Goal: Task Accomplishment & Management: Complete application form

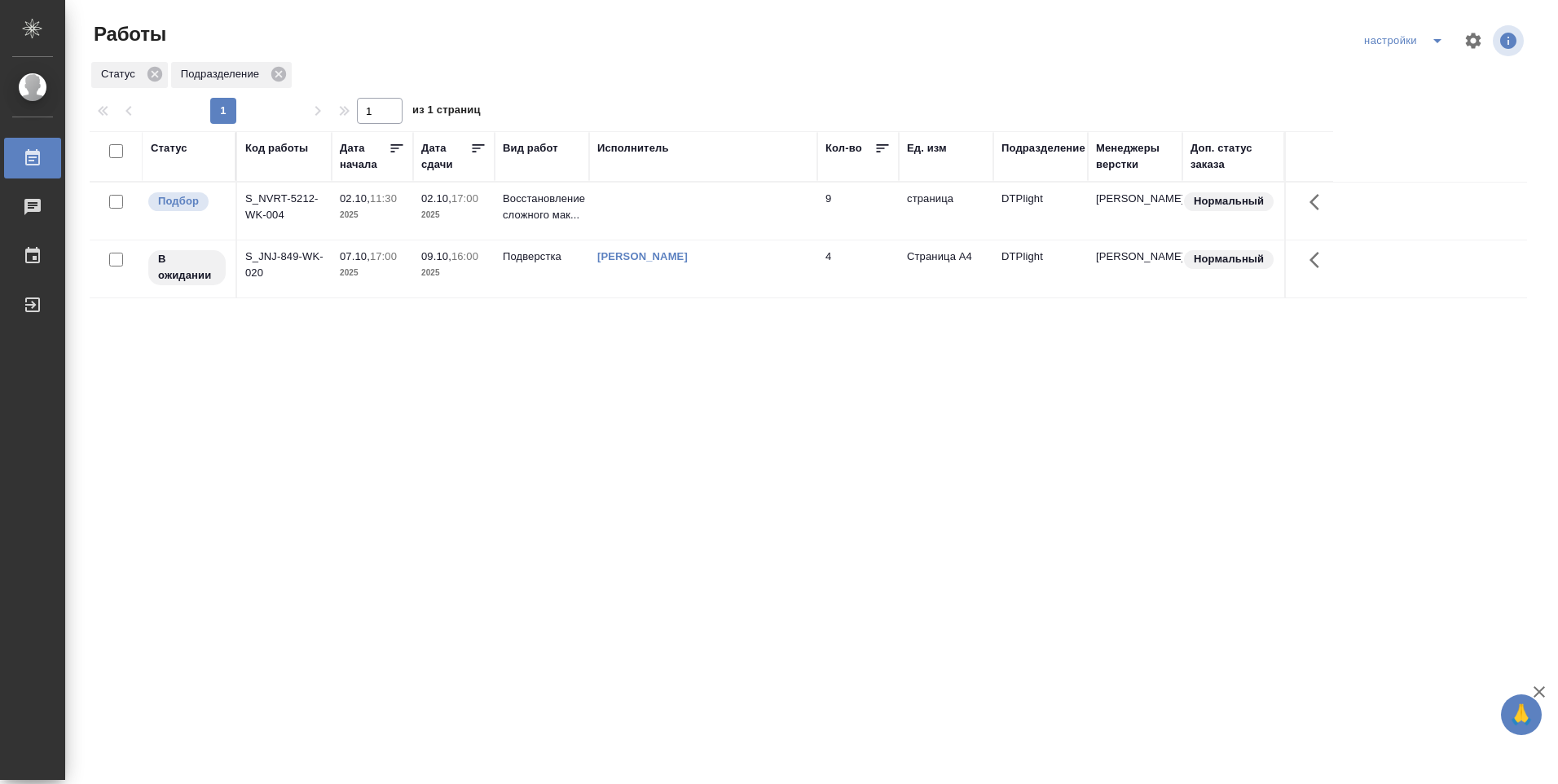
click at [606, 216] on td at bounding box center [703, 210] width 228 height 57
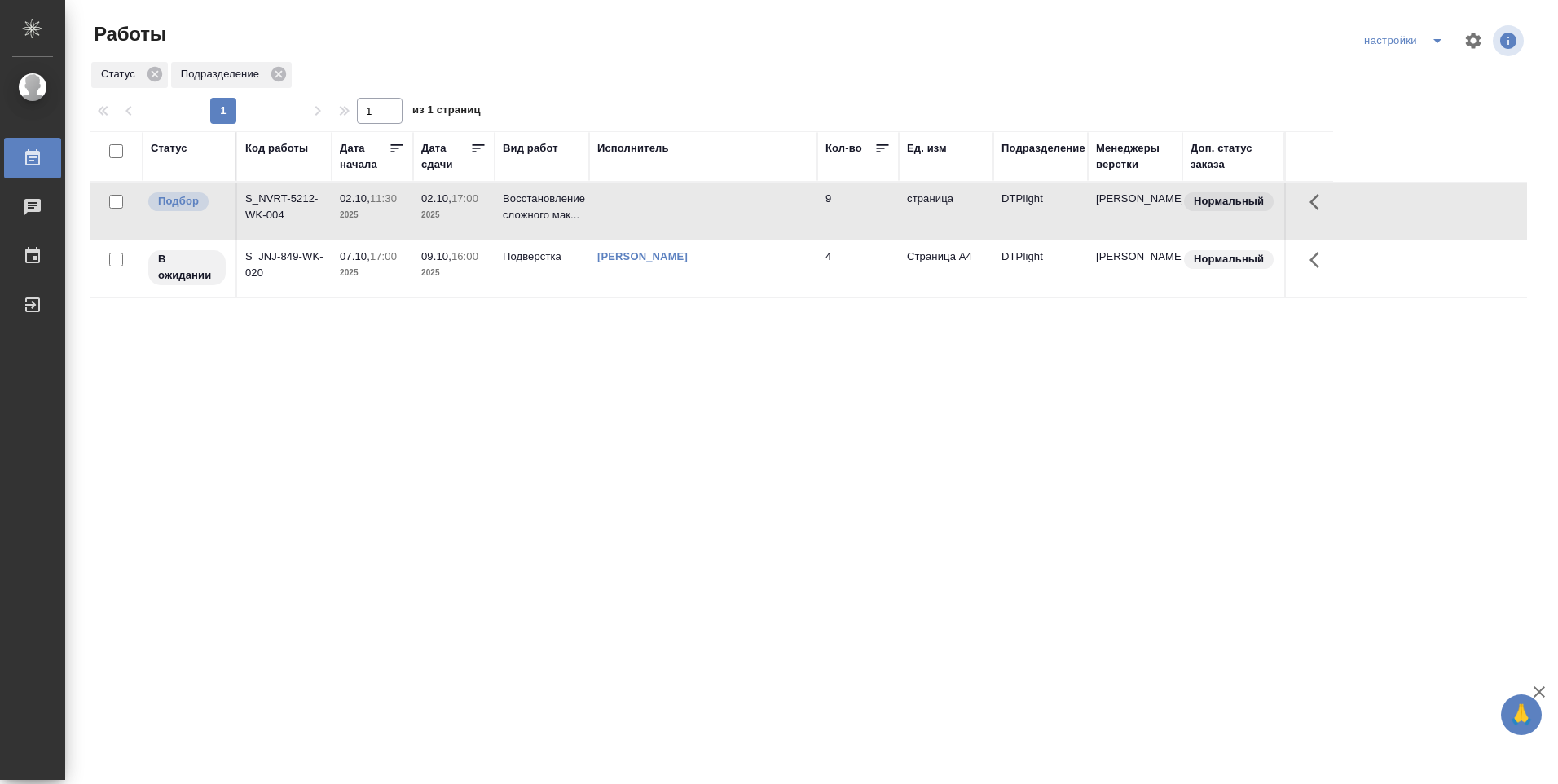
click at [606, 216] on td at bounding box center [703, 210] width 228 height 57
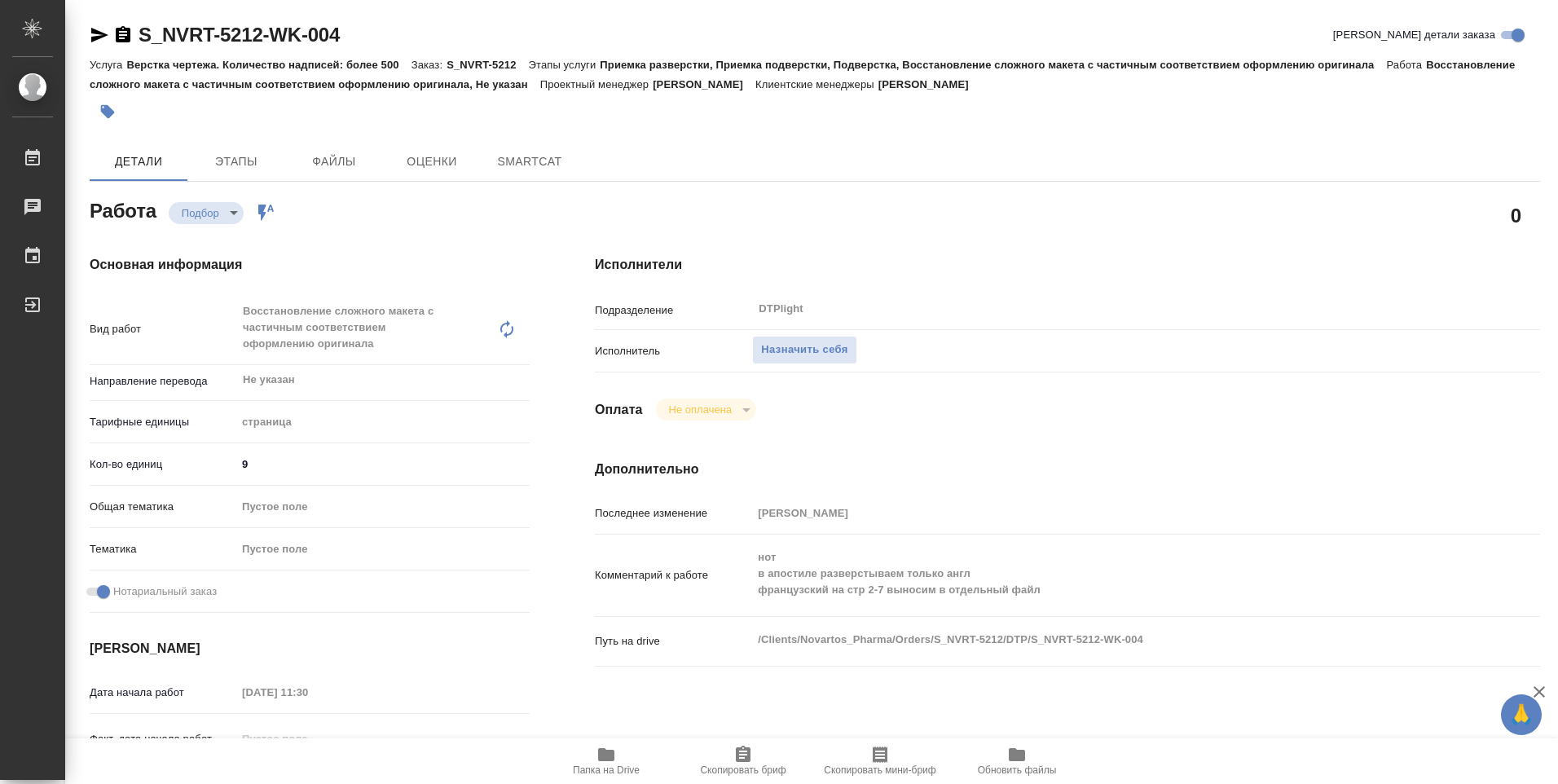
type textarea "x"
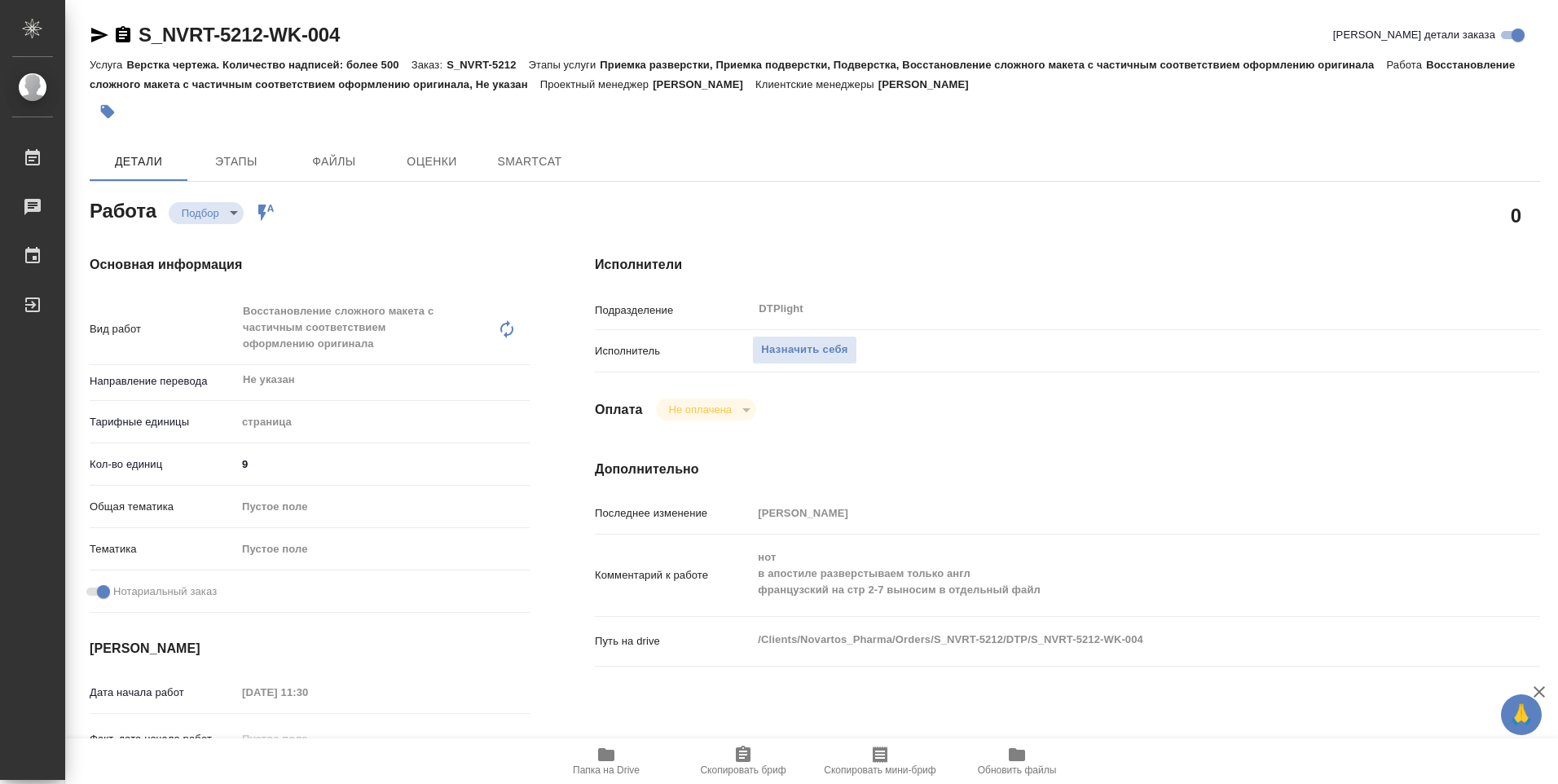
type textarea "x"
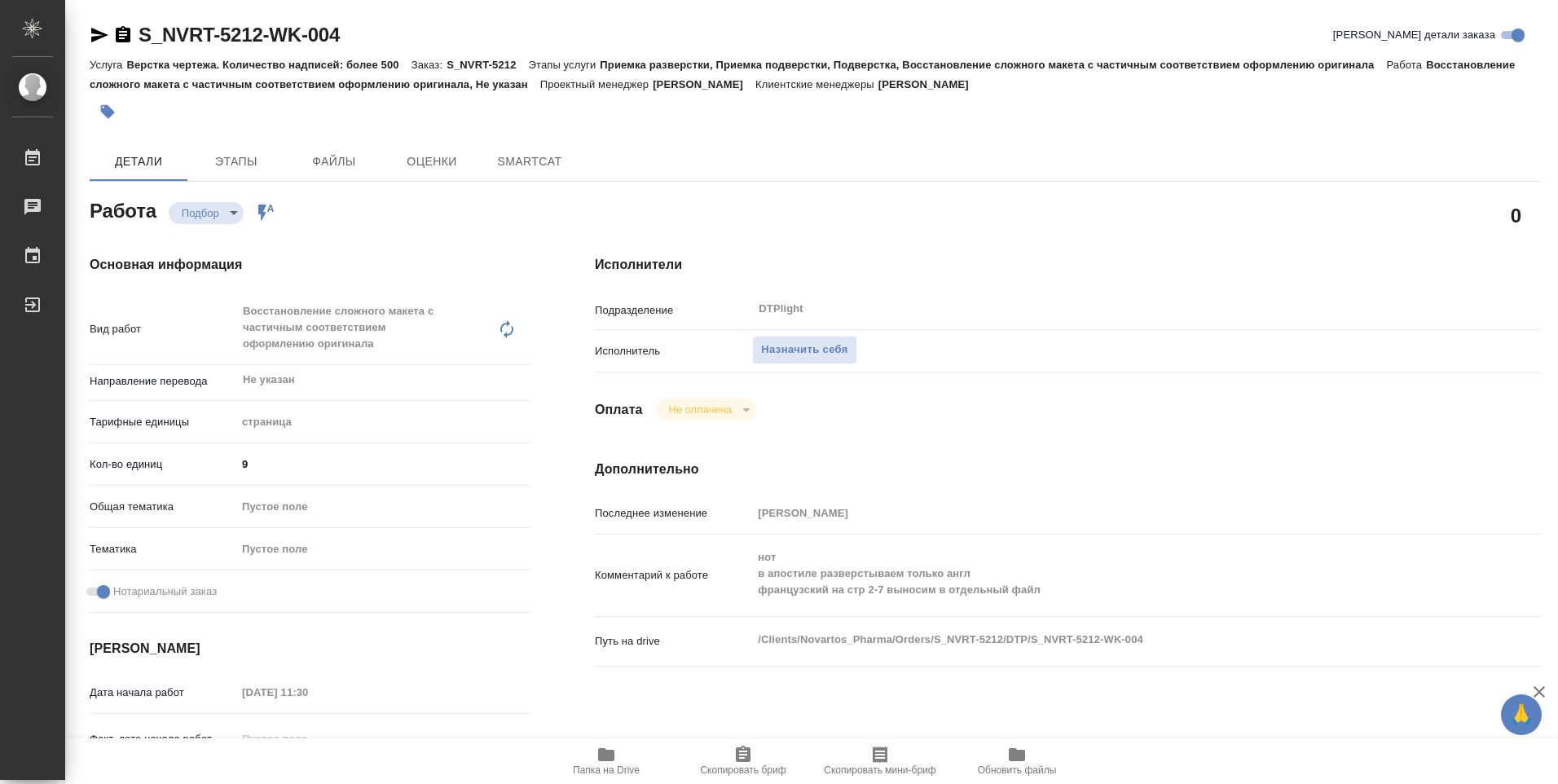
type textarea "x"
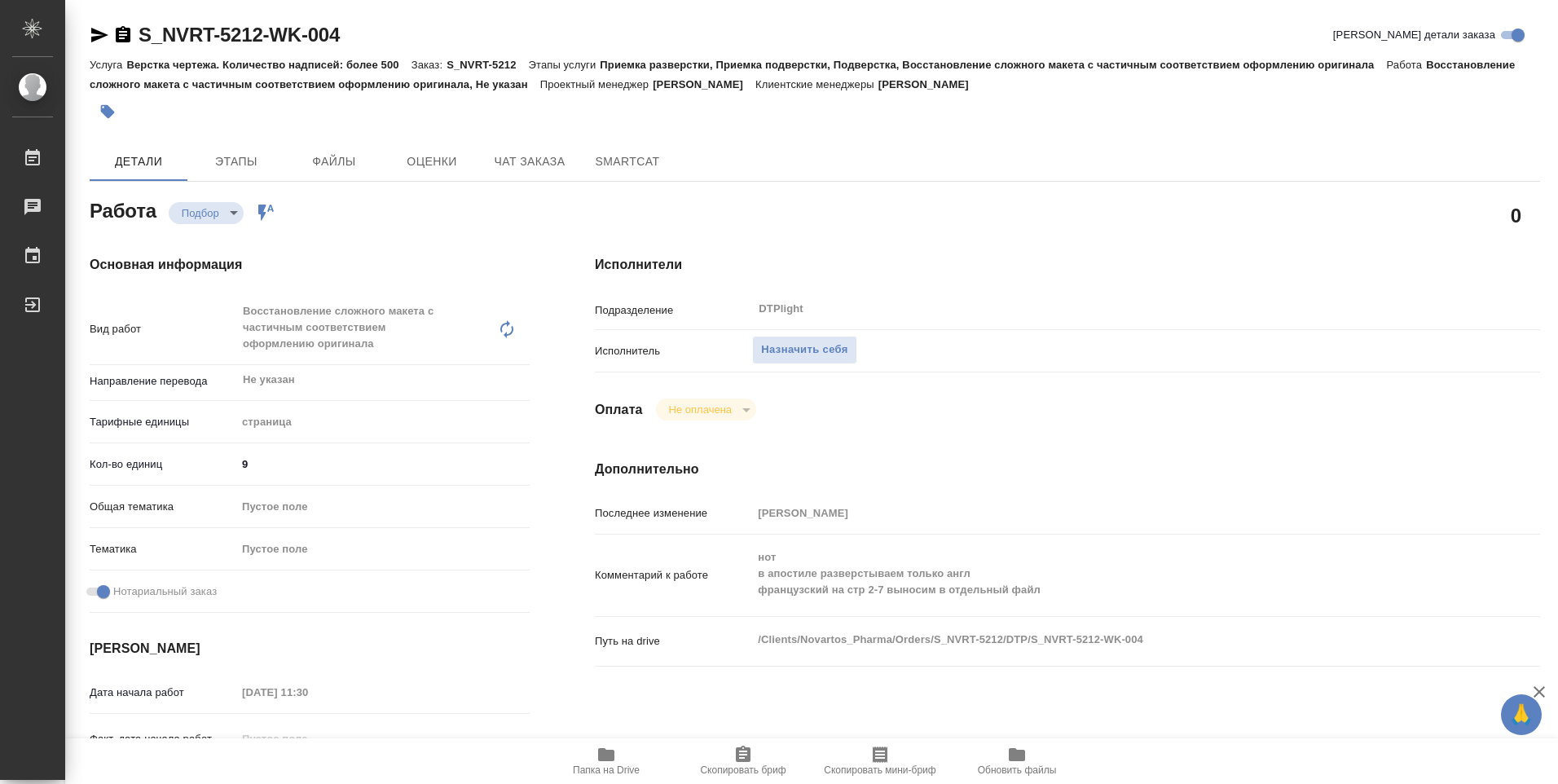
type textarea "x"
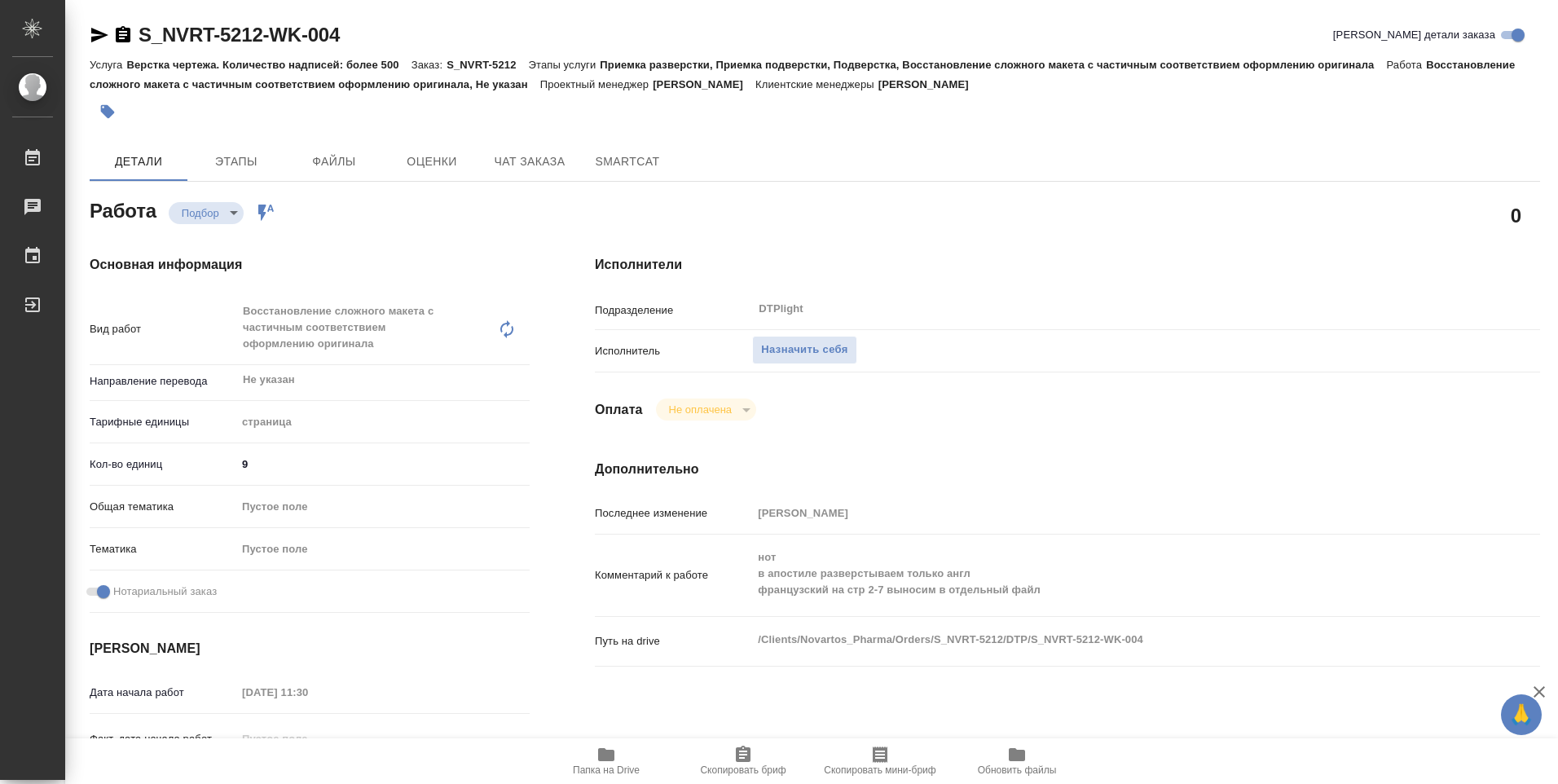
type textarea "x"
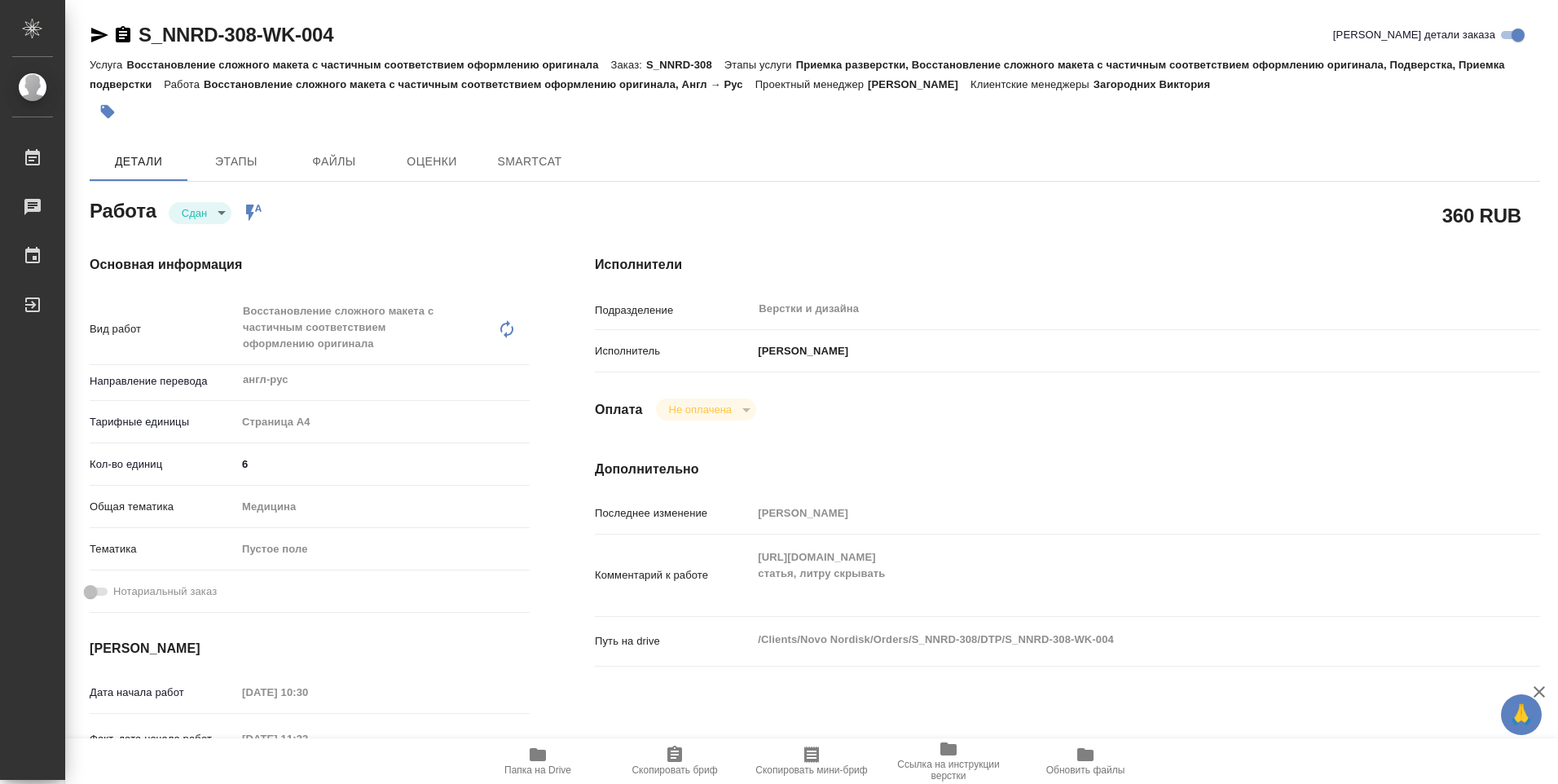
type textarea "x"
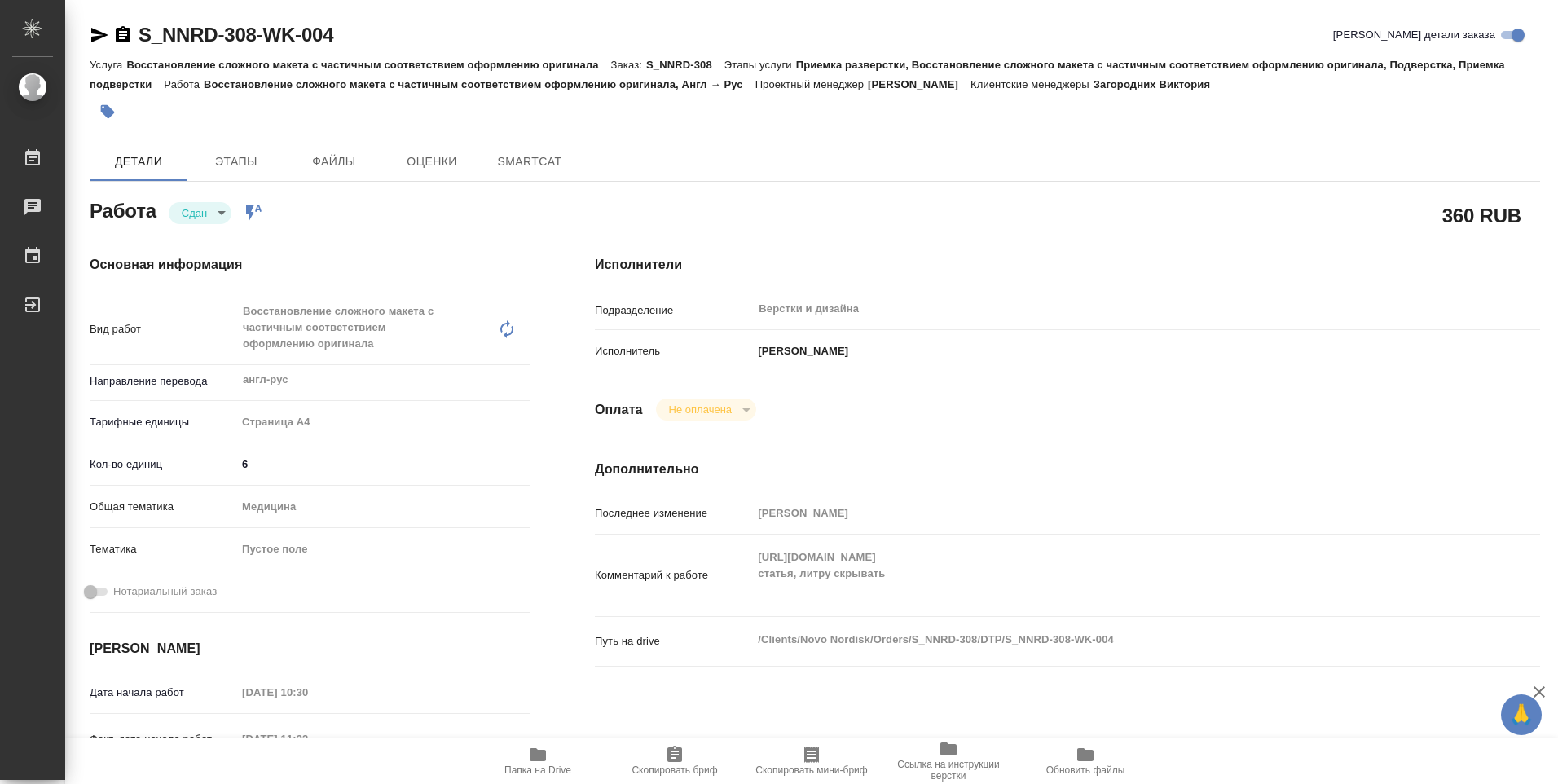
type textarea "x"
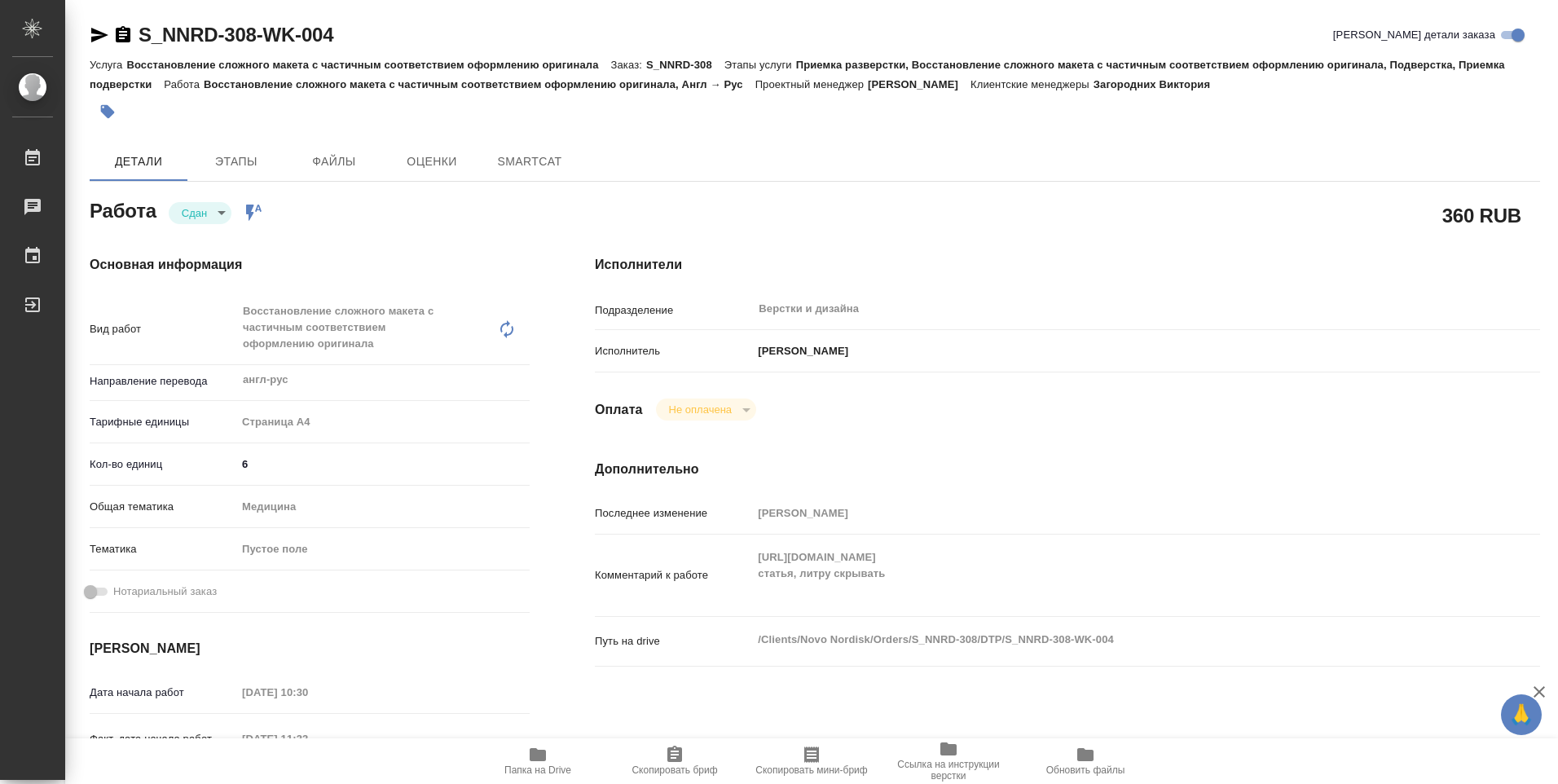
type textarea "x"
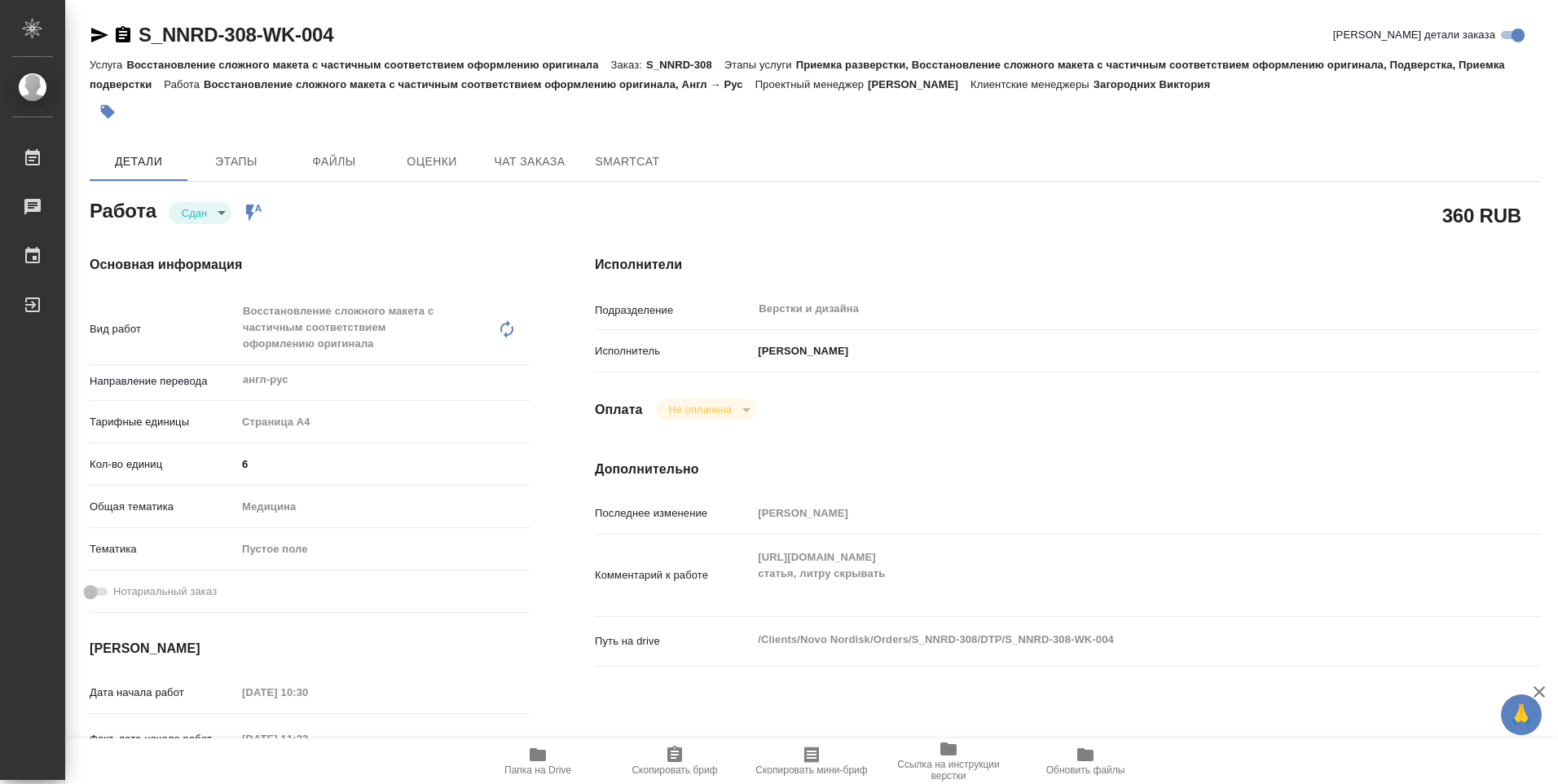
type textarea "x"
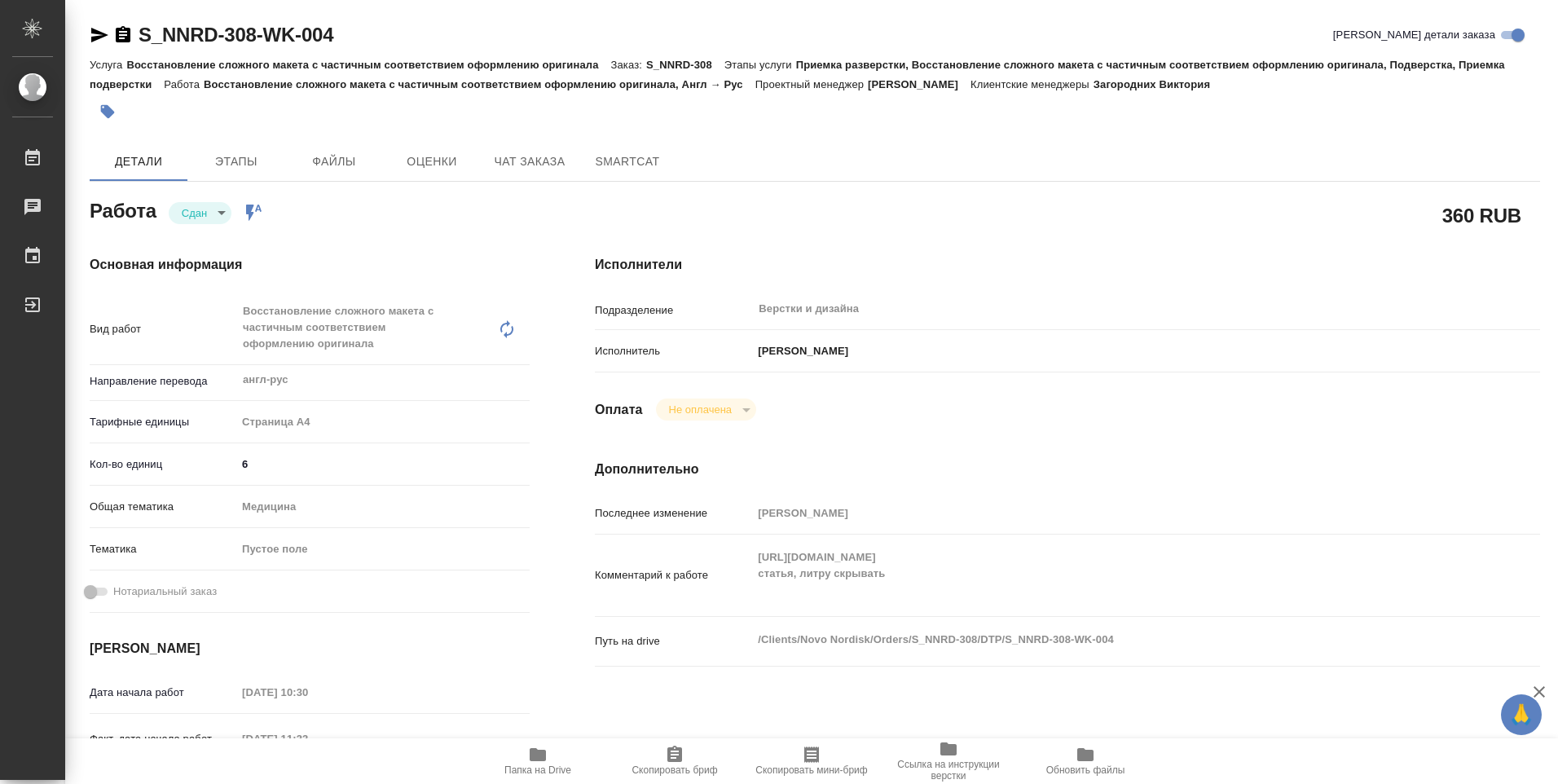
type textarea "x"
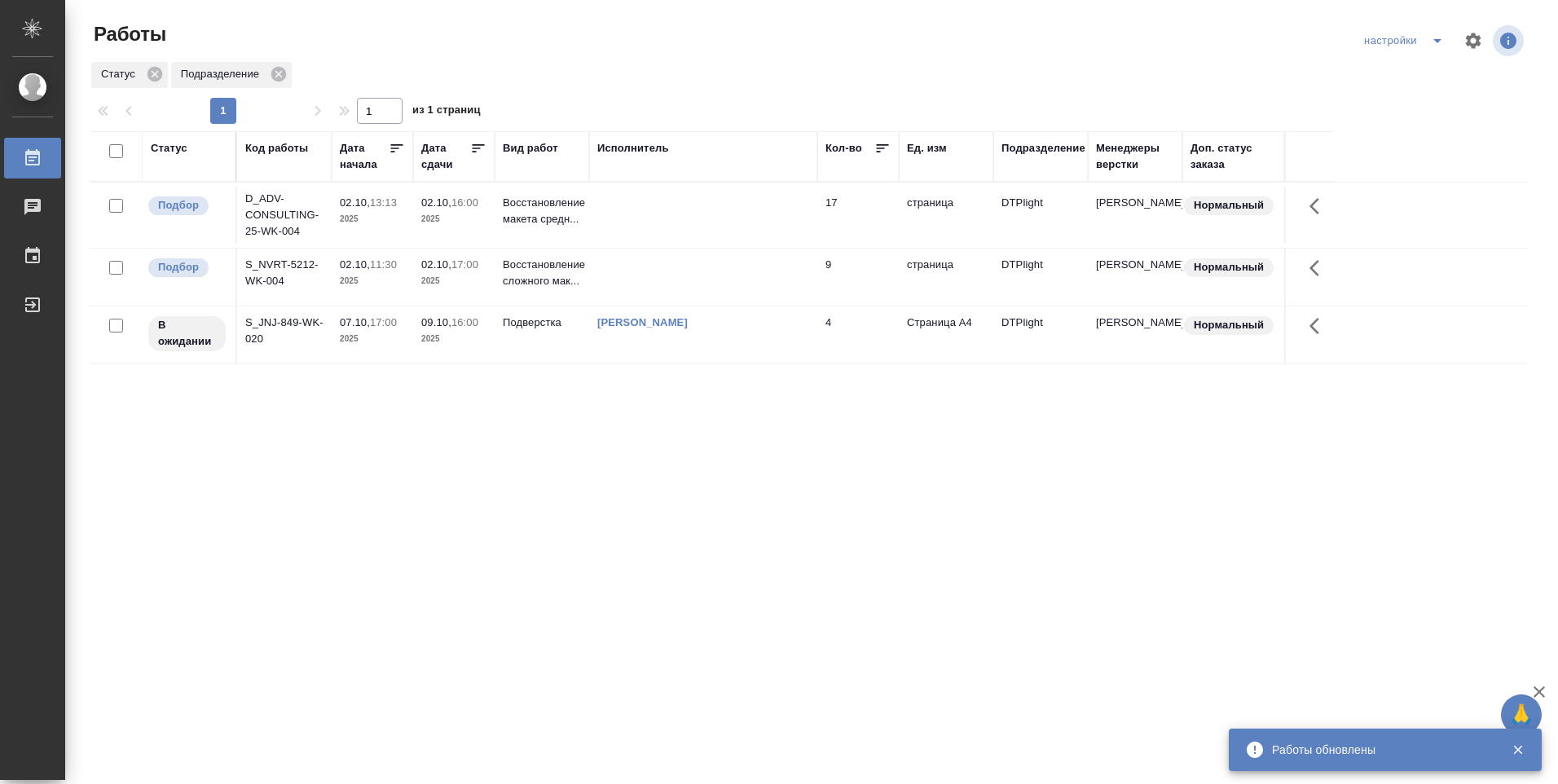
click at [639, 208] on td at bounding box center [703, 215] width 228 height 57
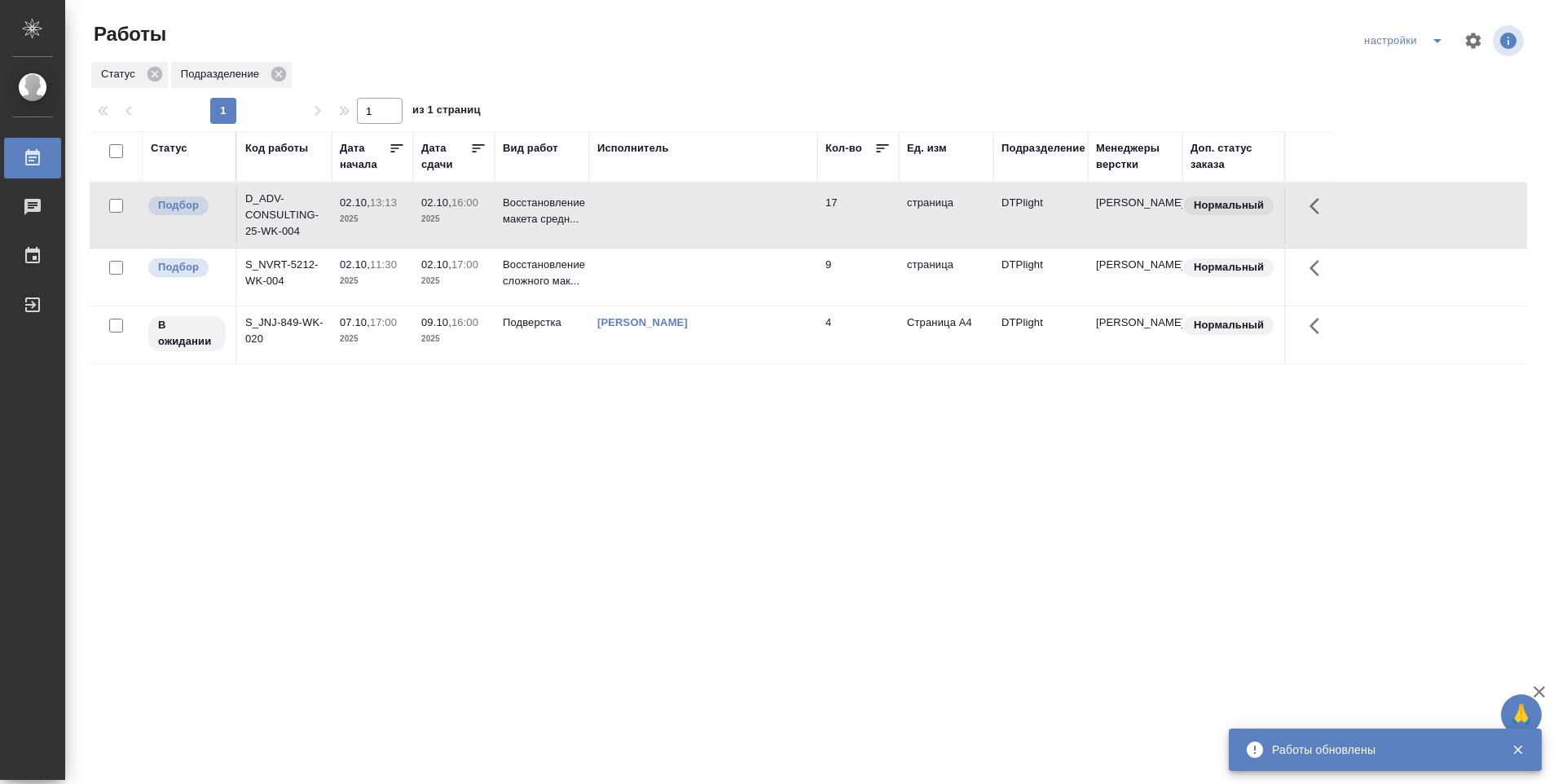
click at [637, 207] on td at bounding box center [703, 215] width 228 height 57
click at [637, 208] on td at bounding box center [703, 215] width 228 height 57
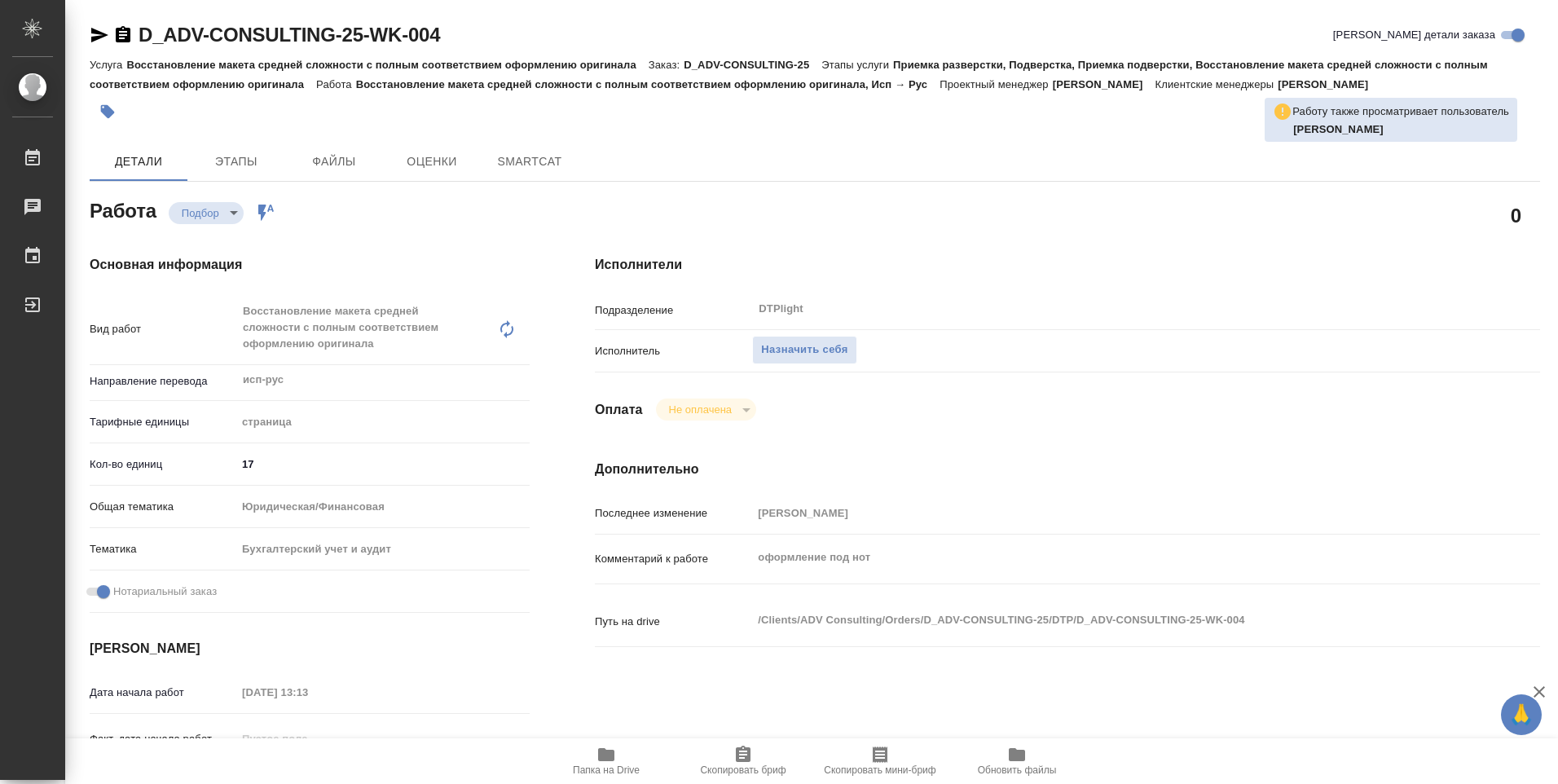
type textarea "x"
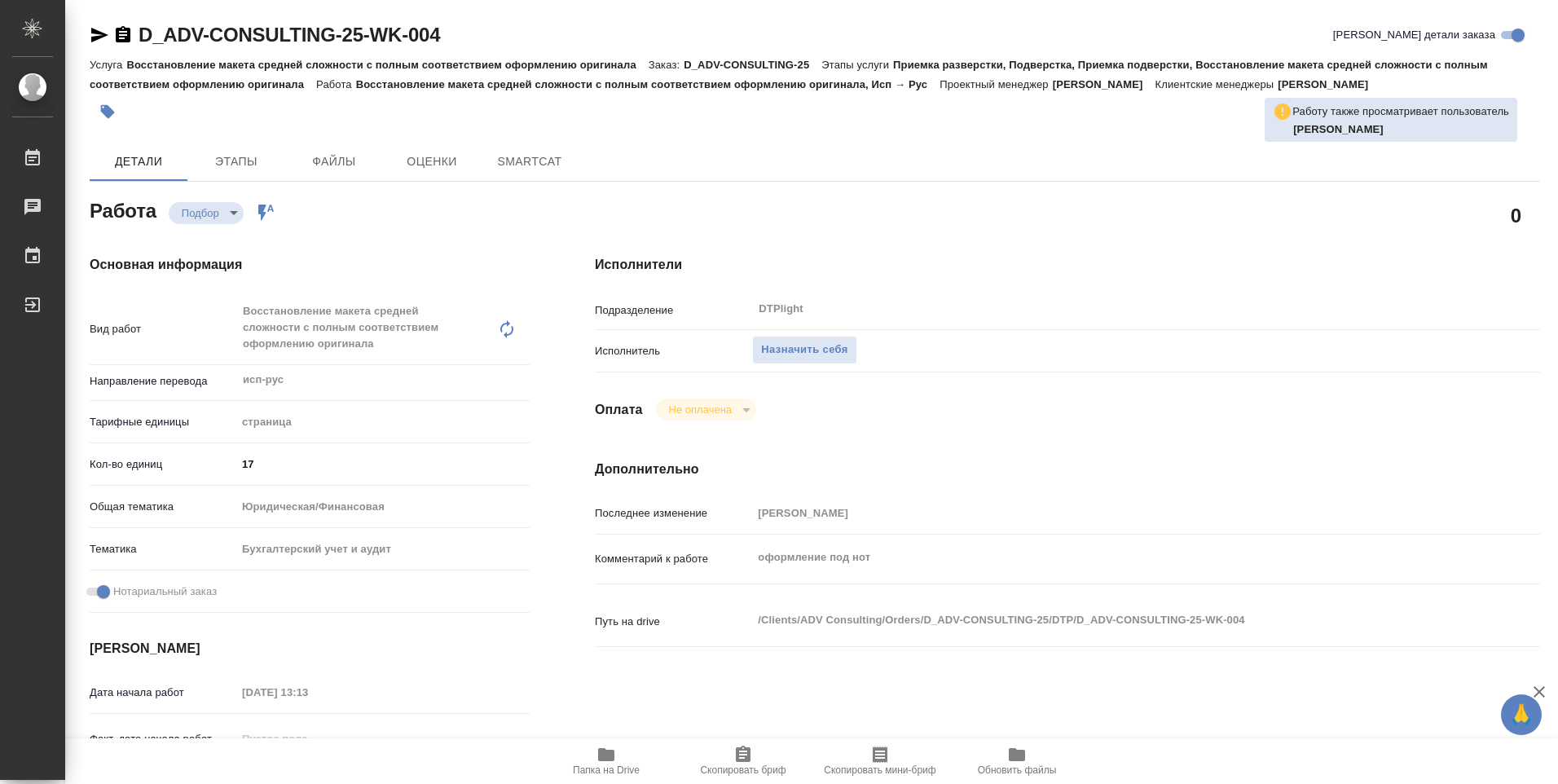
type textarea "x"
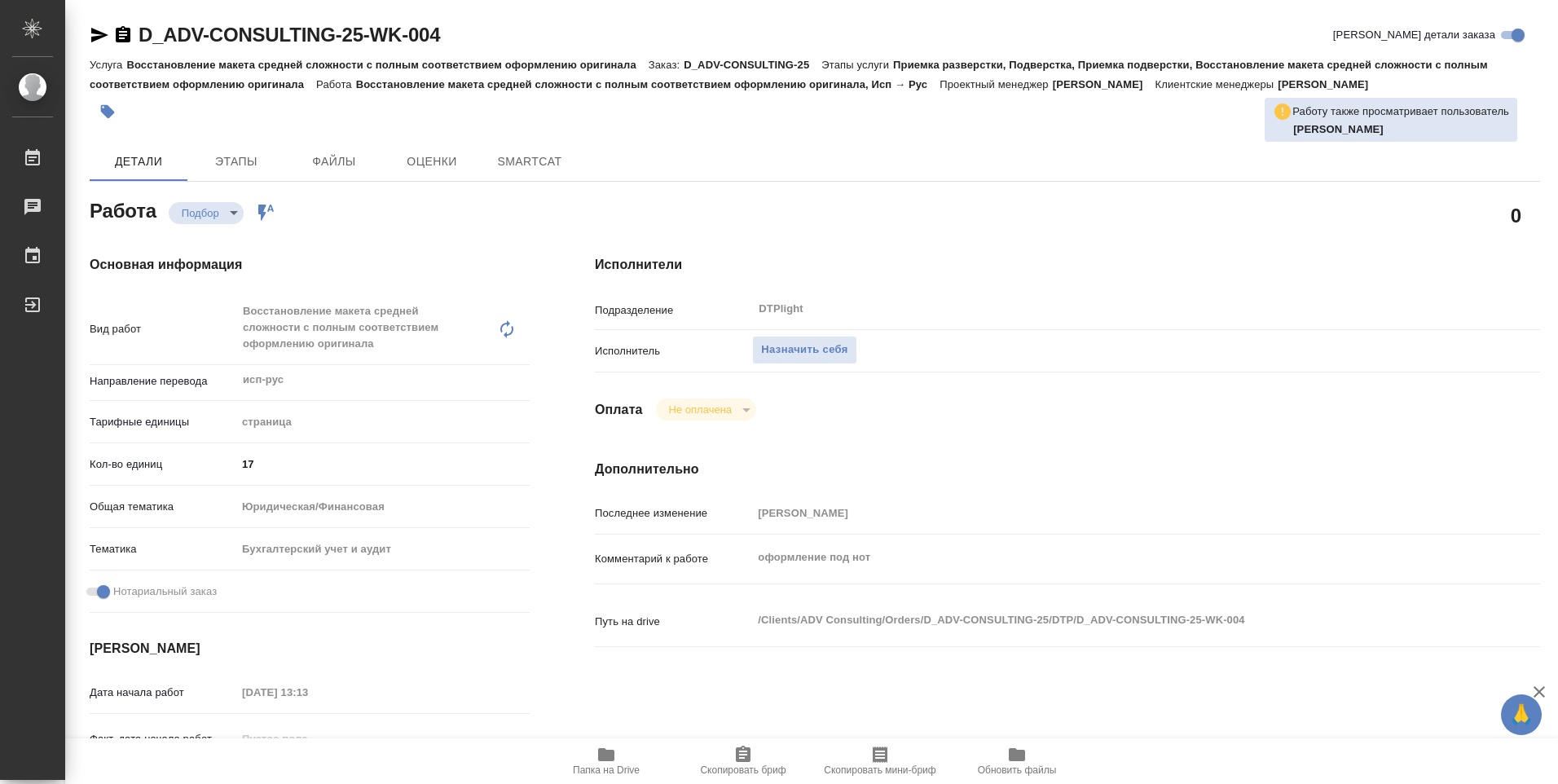
type textarea "x"
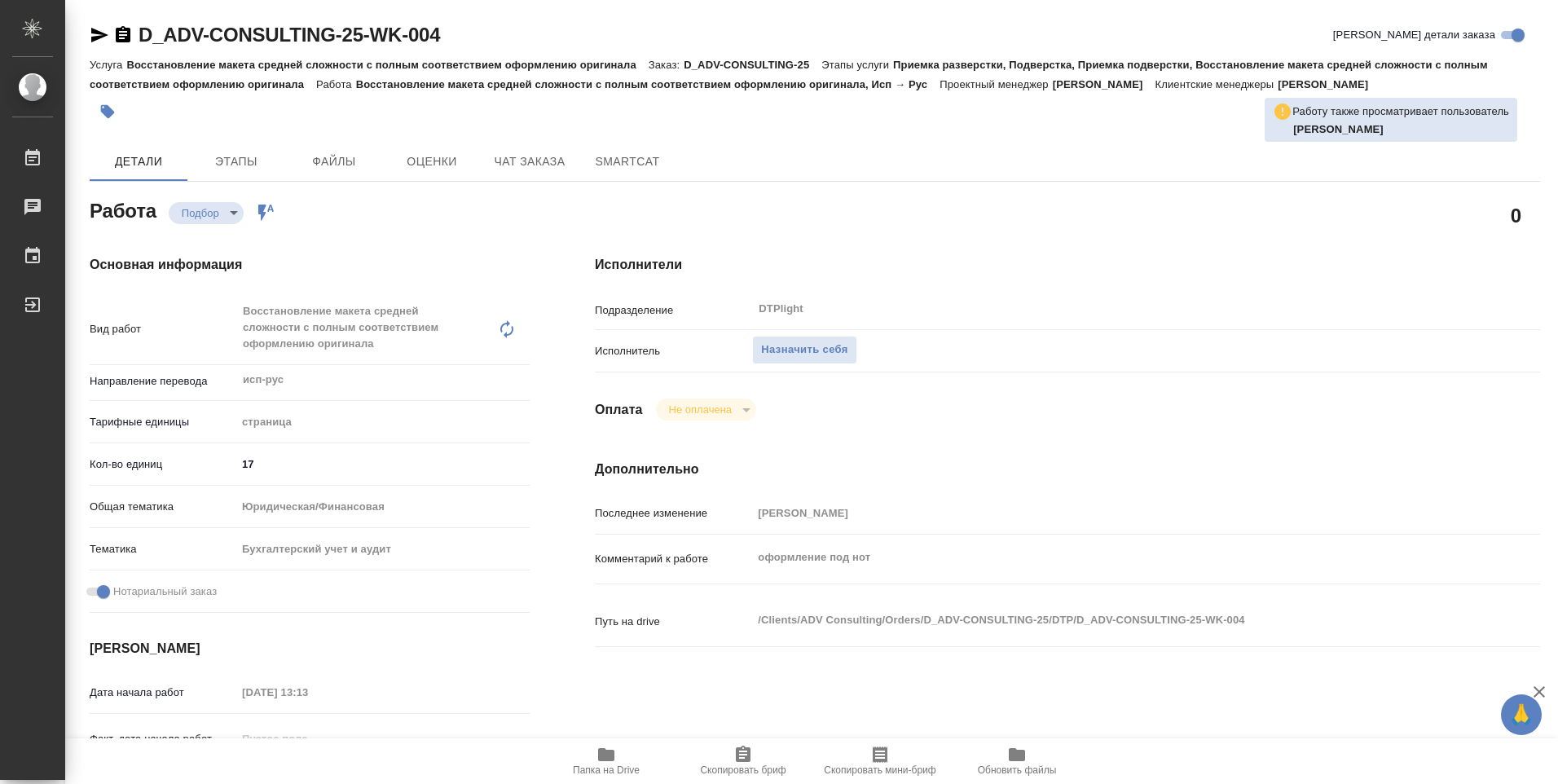
type textarea "x"
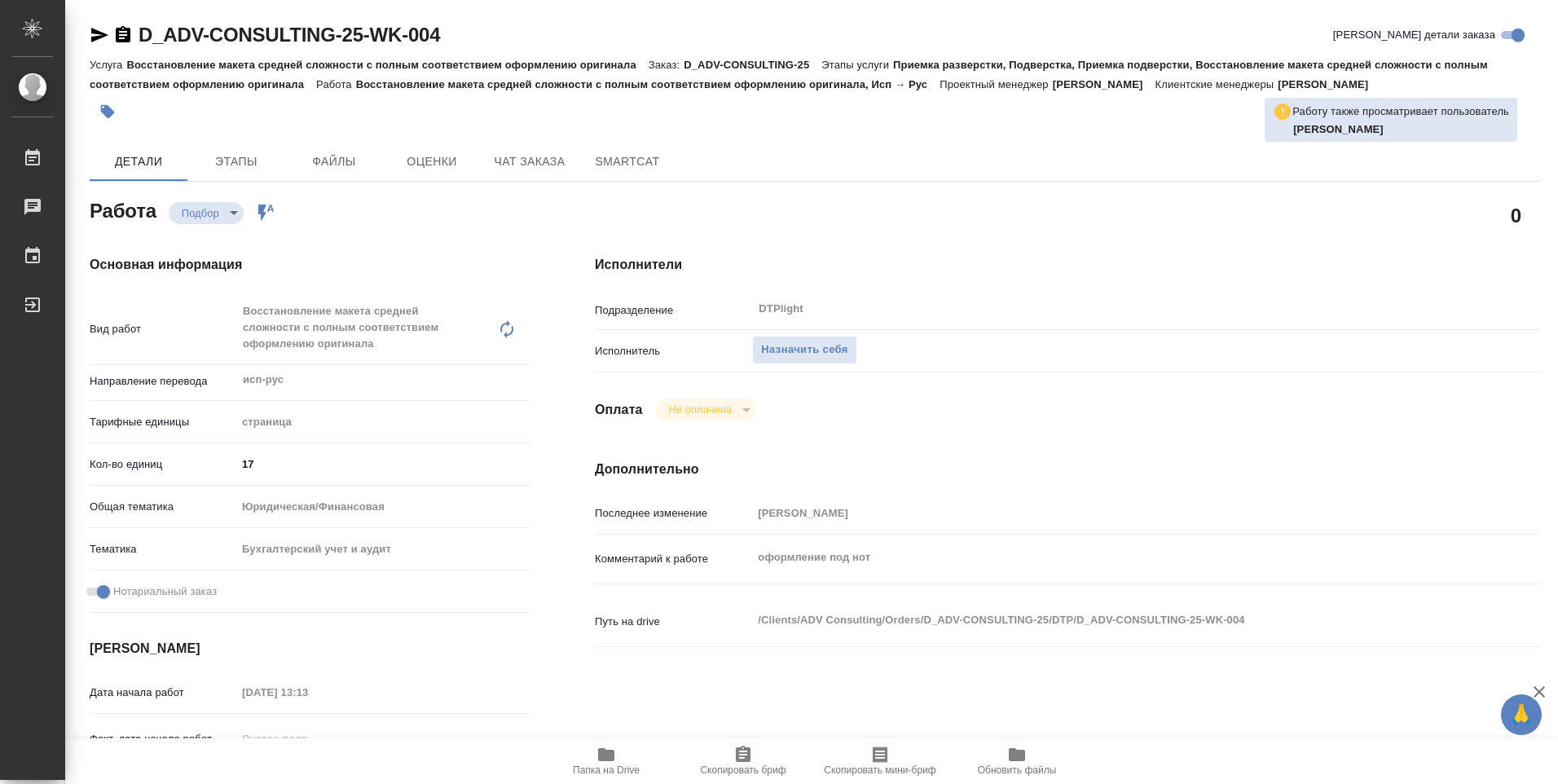
click at [603, 760] on icon "button" at bounding box center [606, 754] width 16 height 13
type textarea "x"
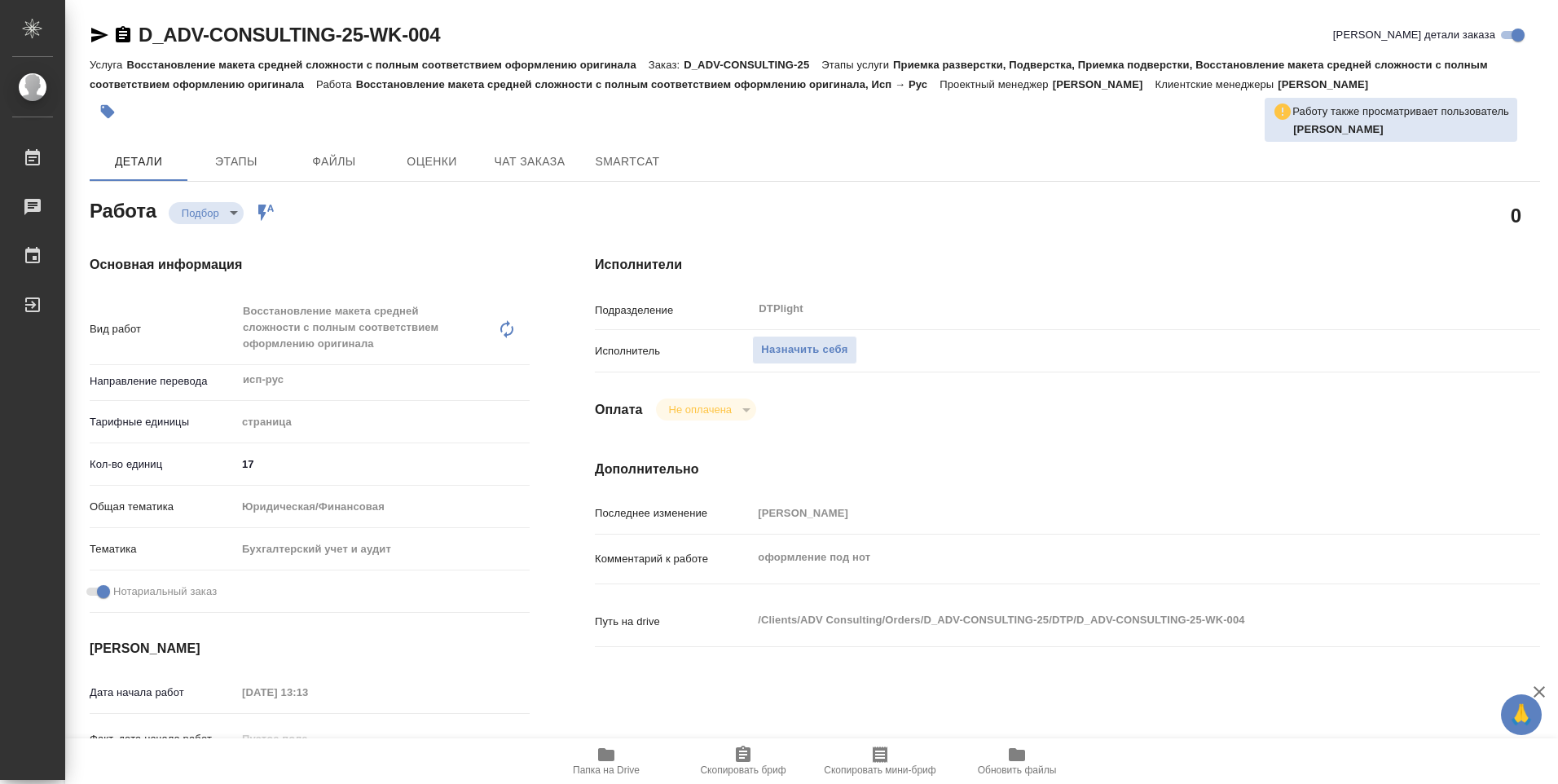
type textarea "x"
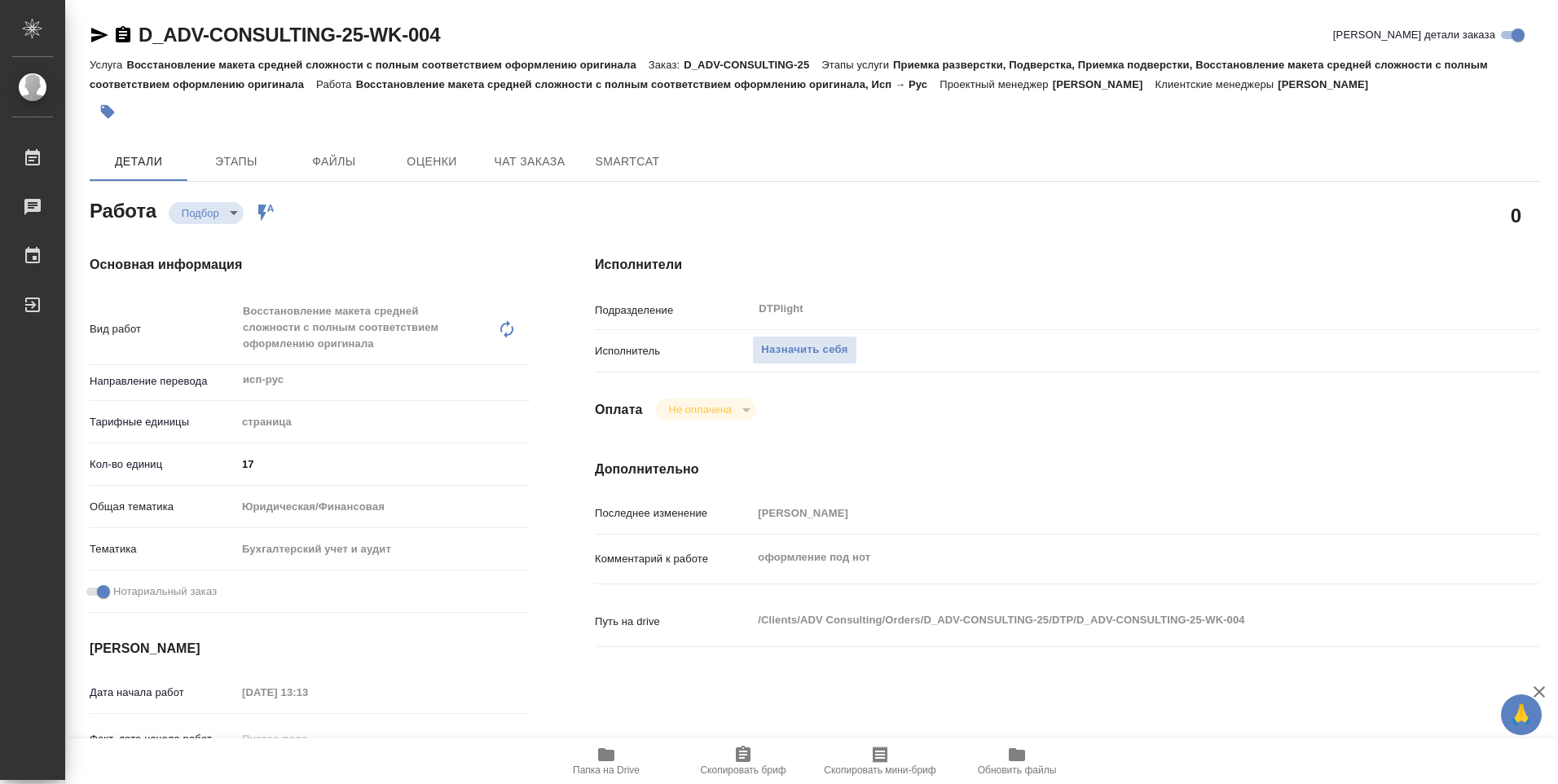
type textarea "x"
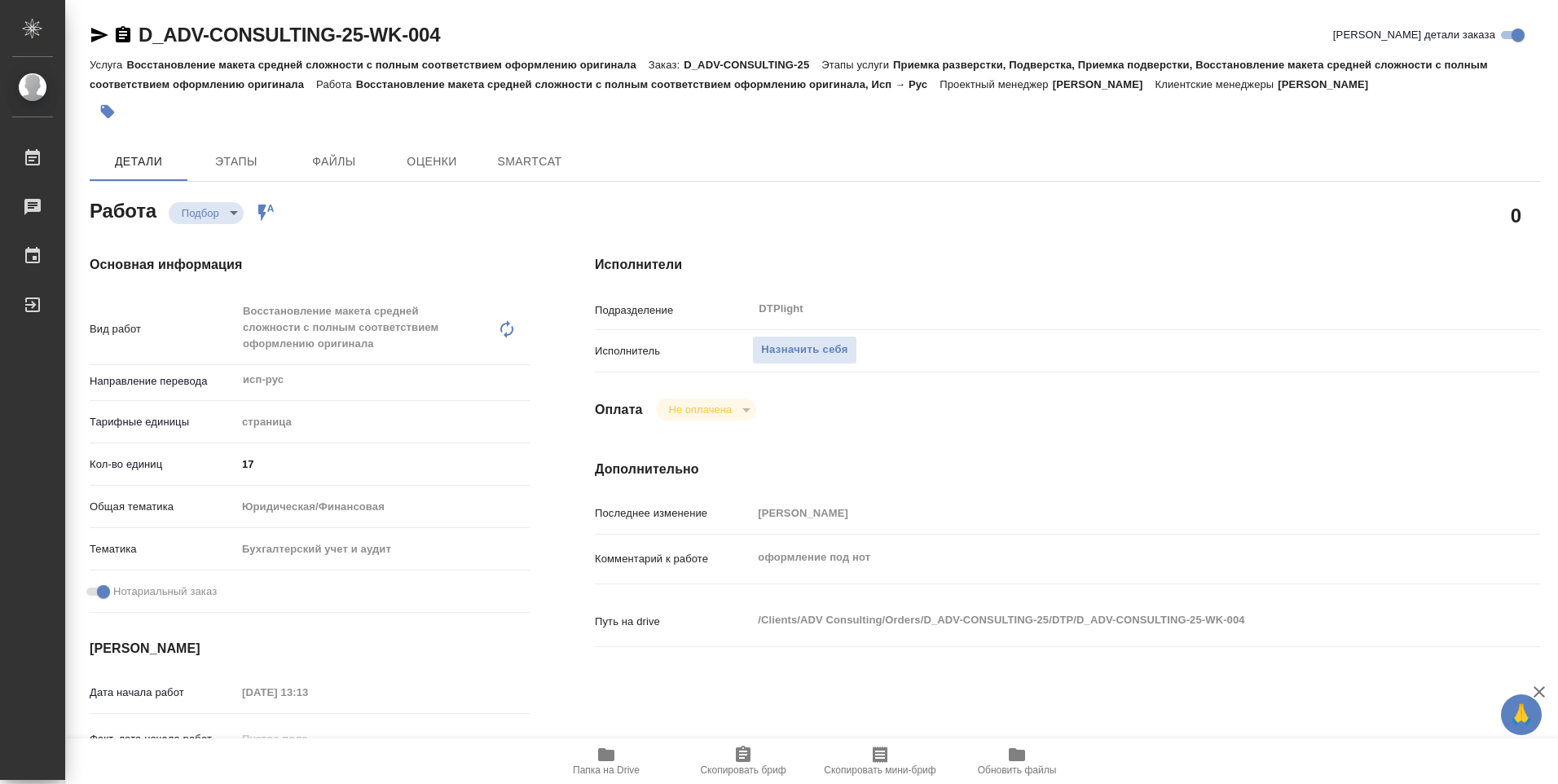
type textarea "x"
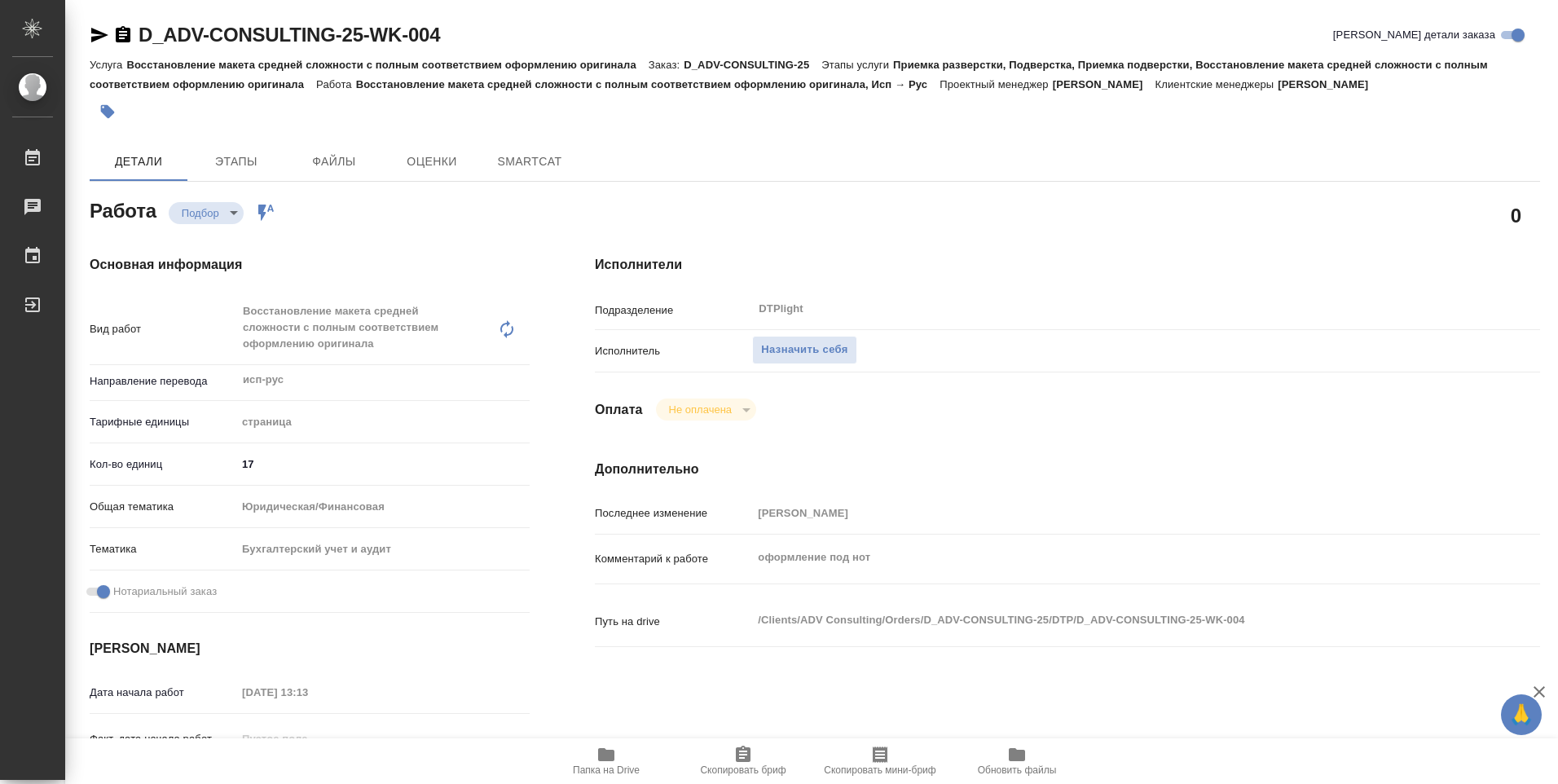
type textarea "x"
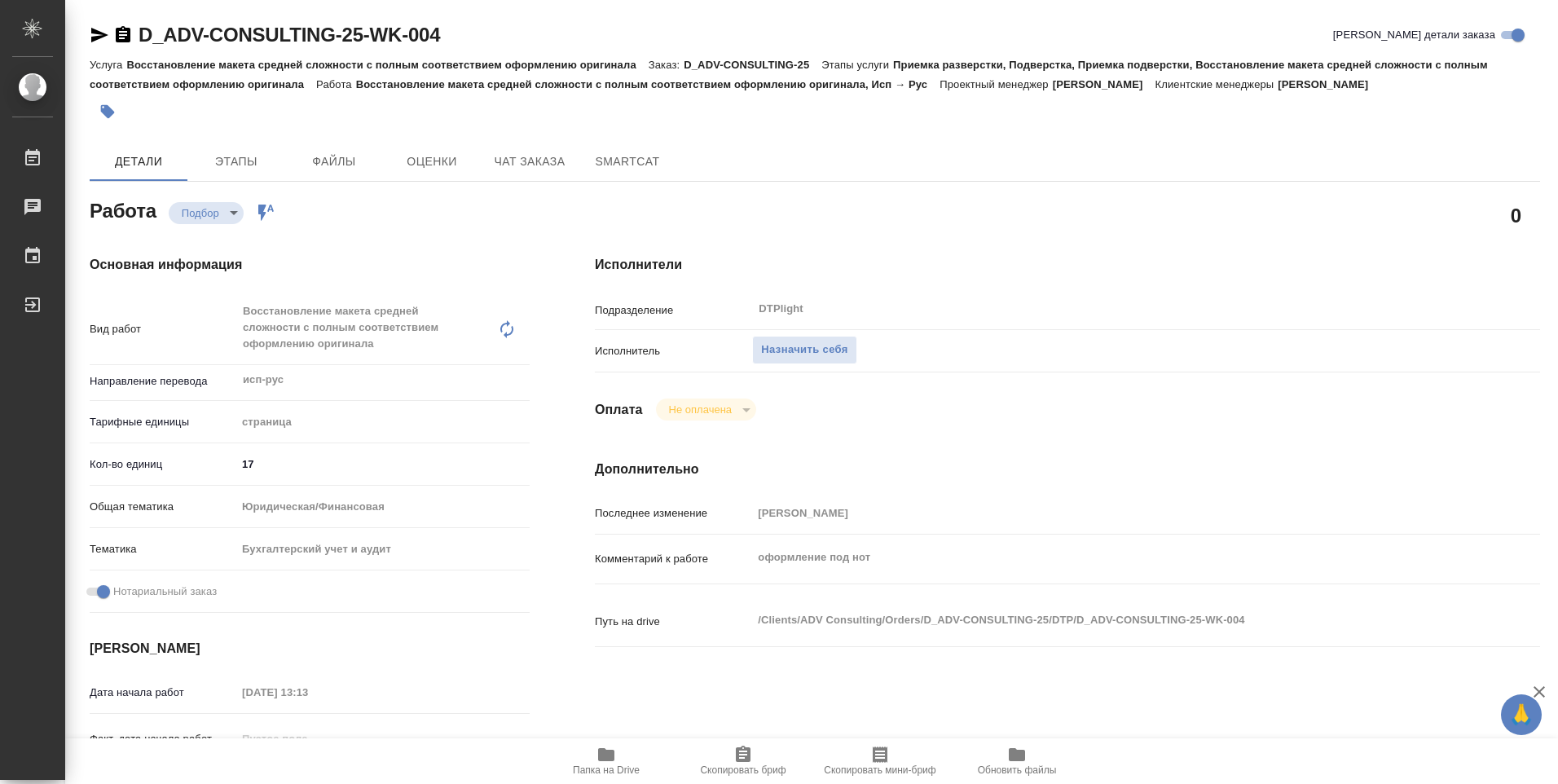
type textarea "x"
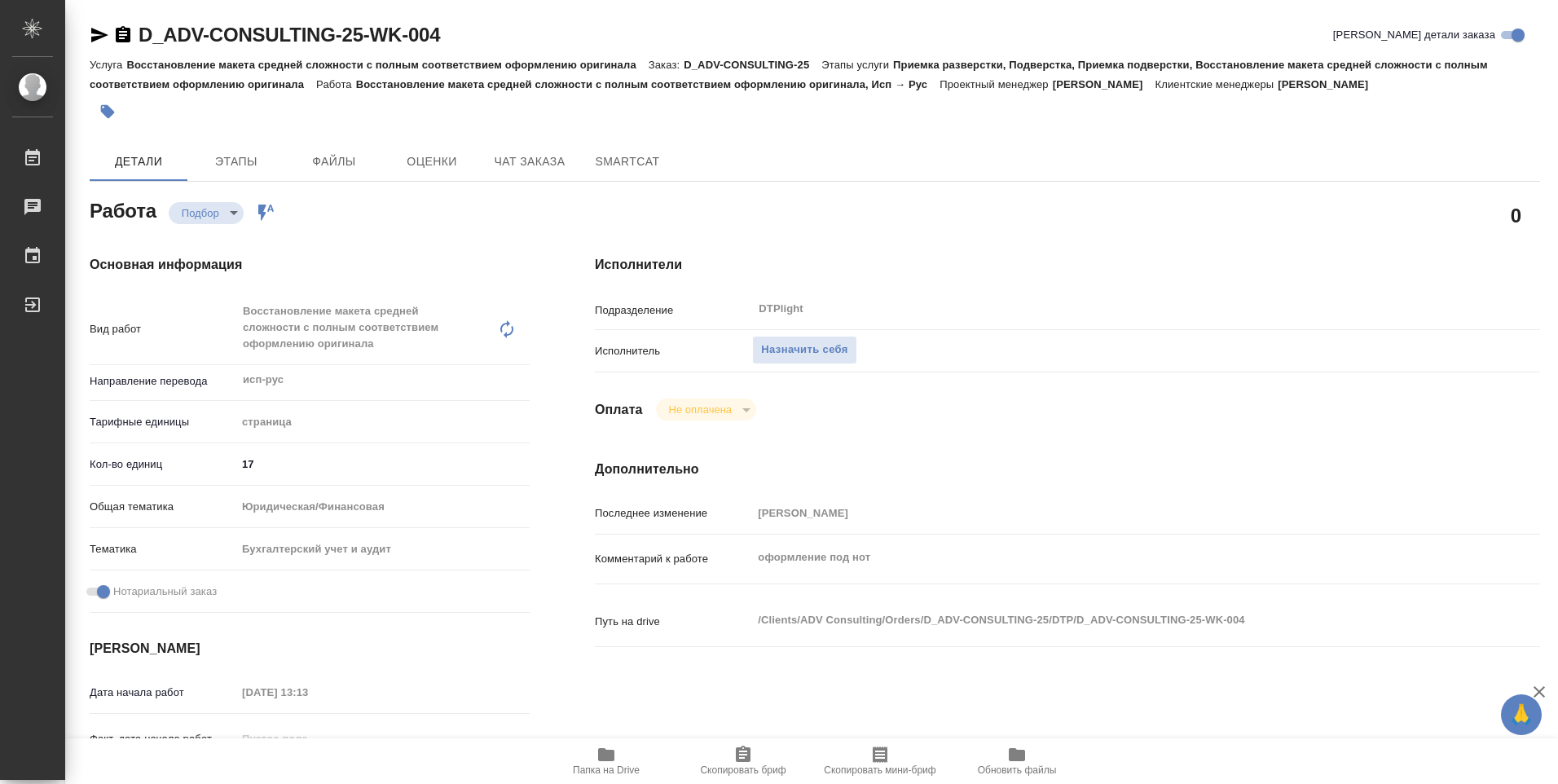
type textarea "x"
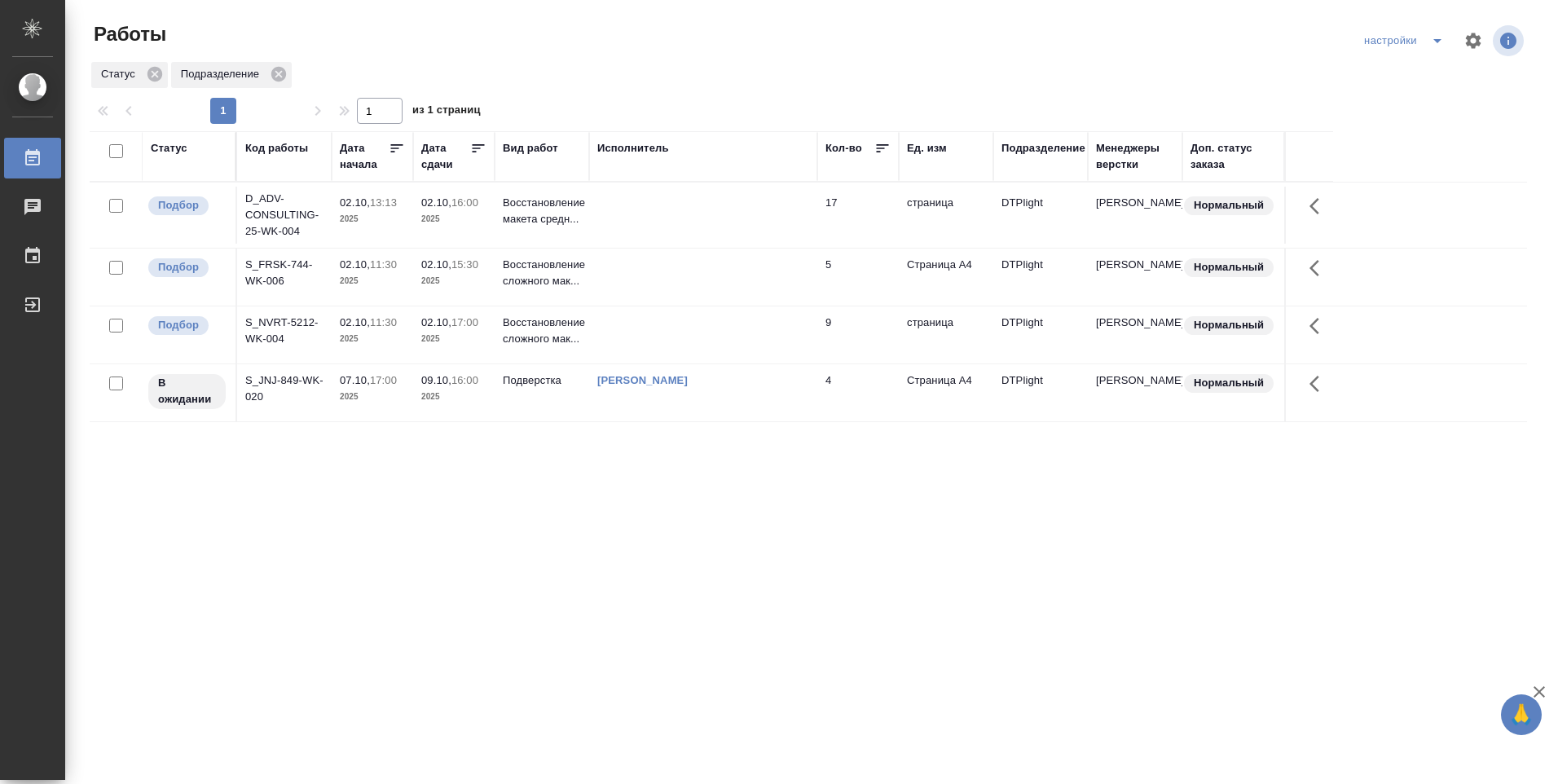
click at [653, 270] on td at bounding box center [703, 276] width 228 height 57
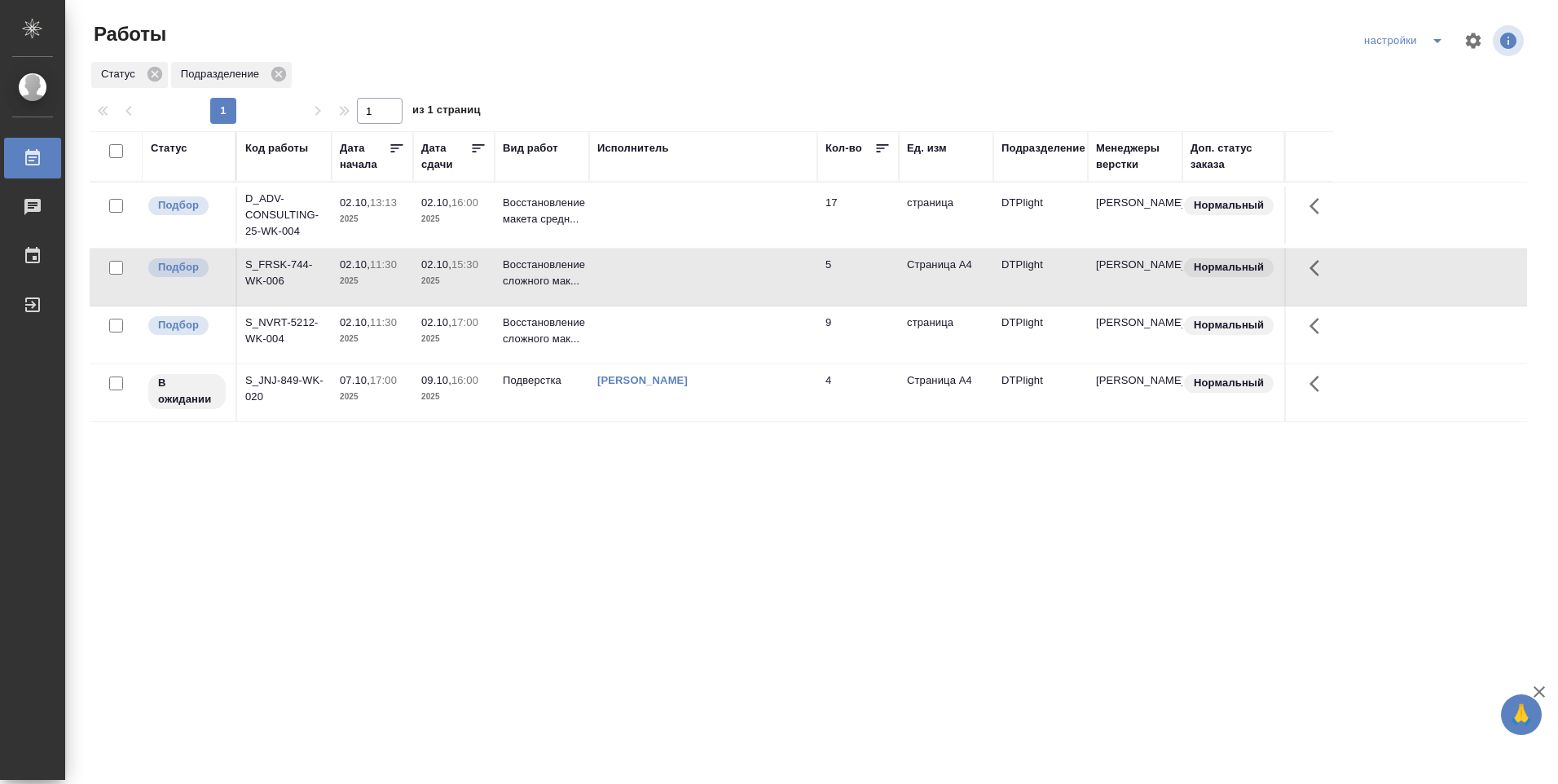
click at [653, 272] on td at bounding box center [703, 276] width 228 height 57
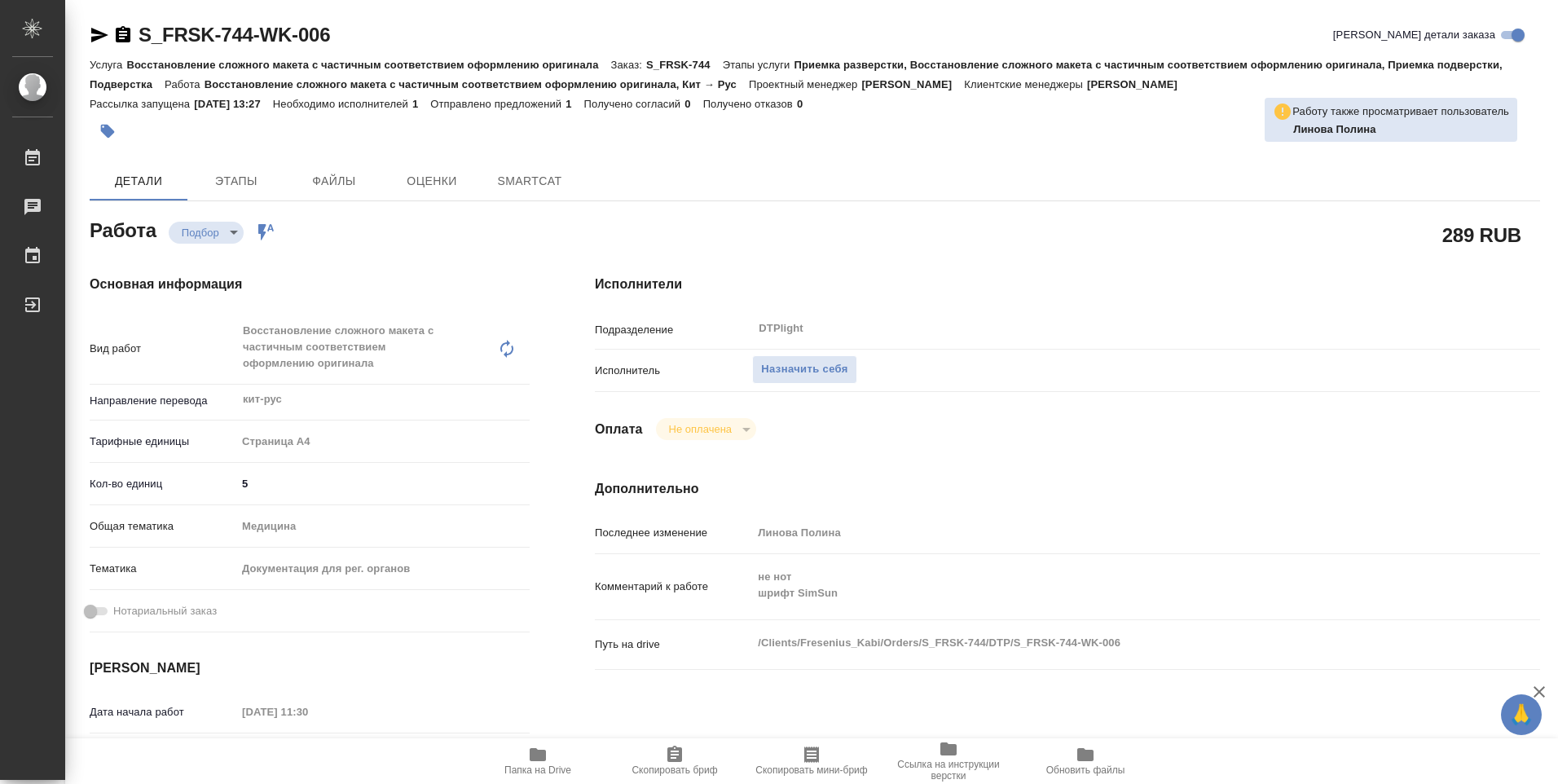
type textarea "x"
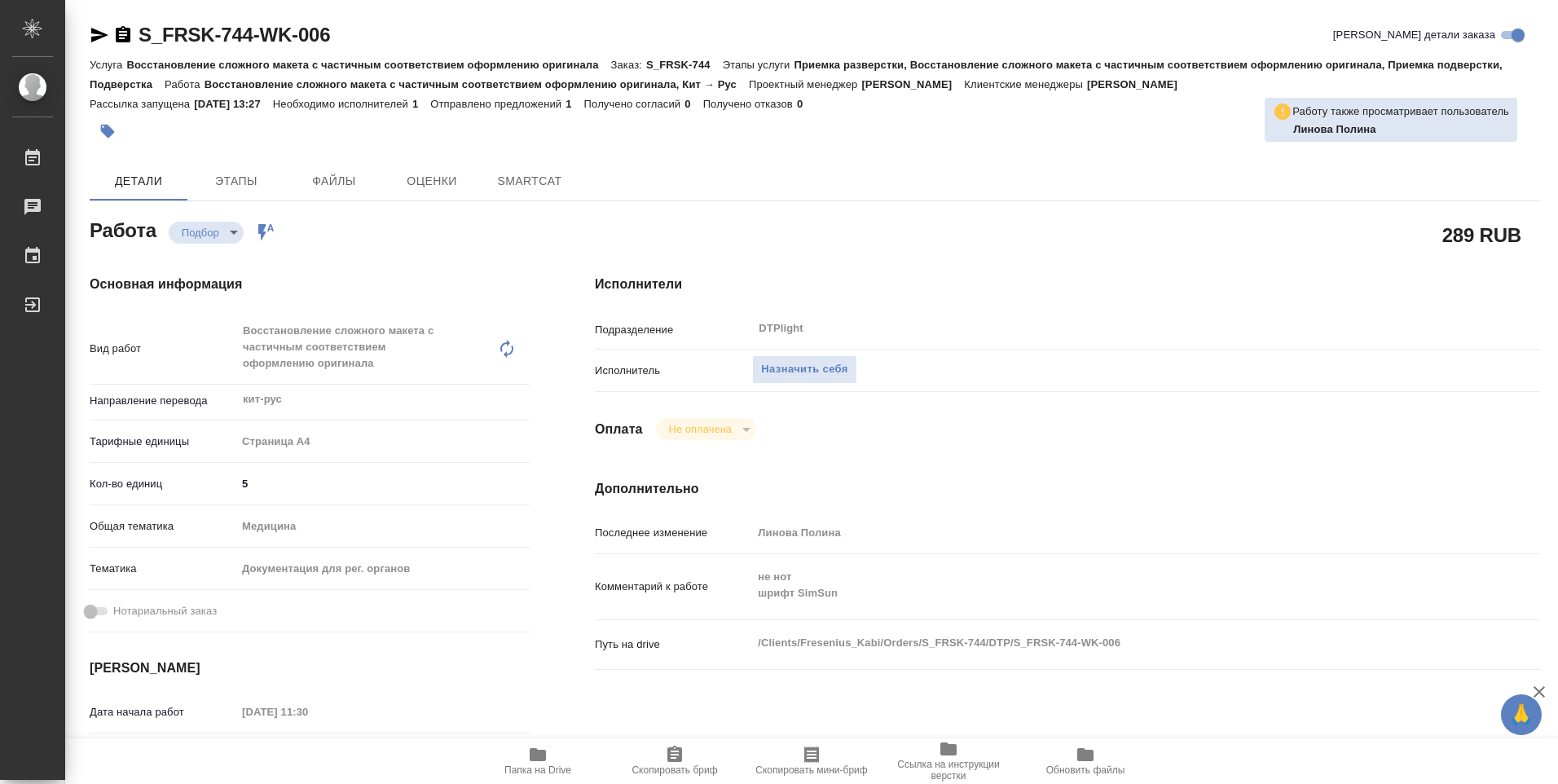
type textarea "x"
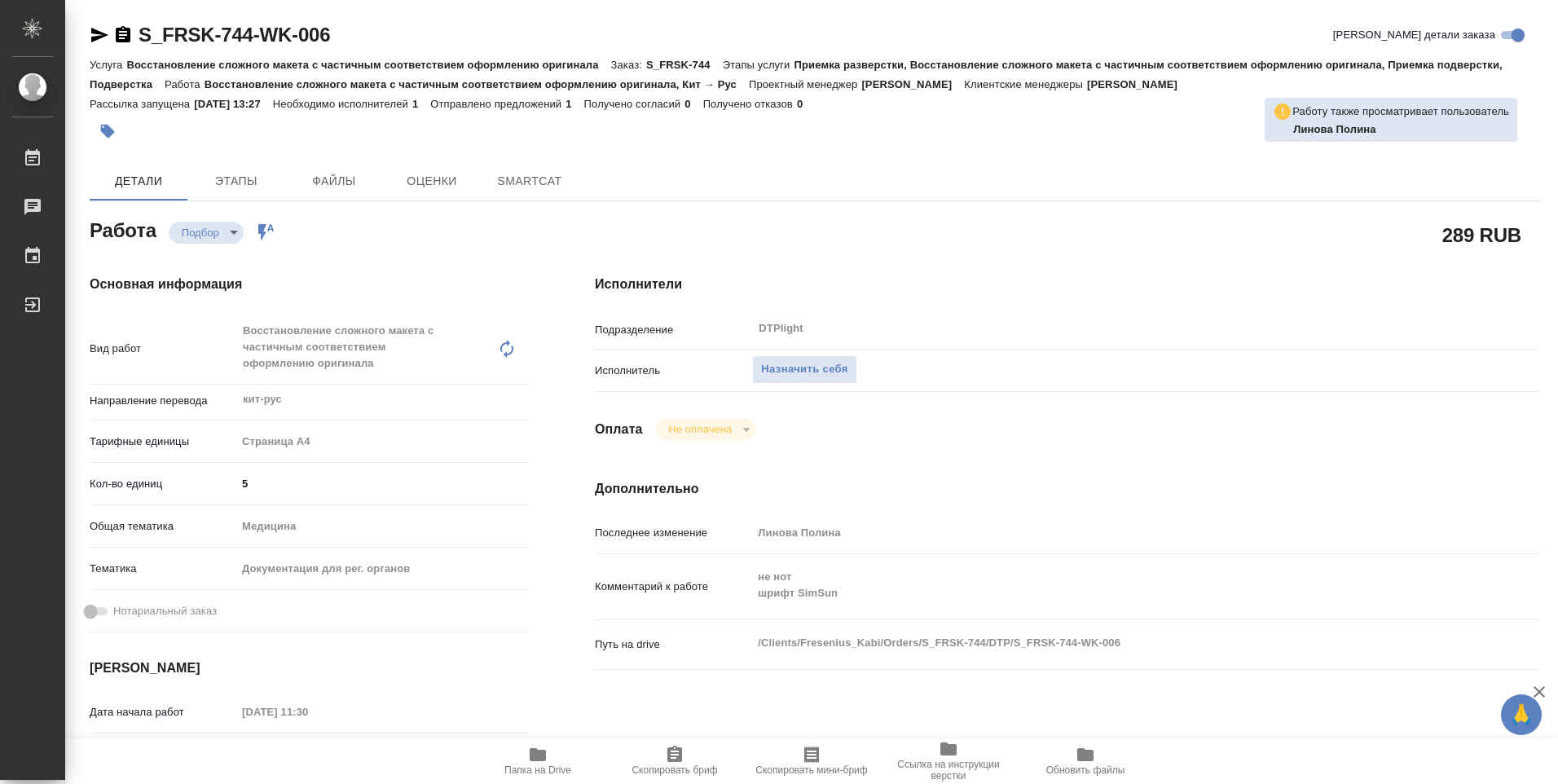
type textarea "x"
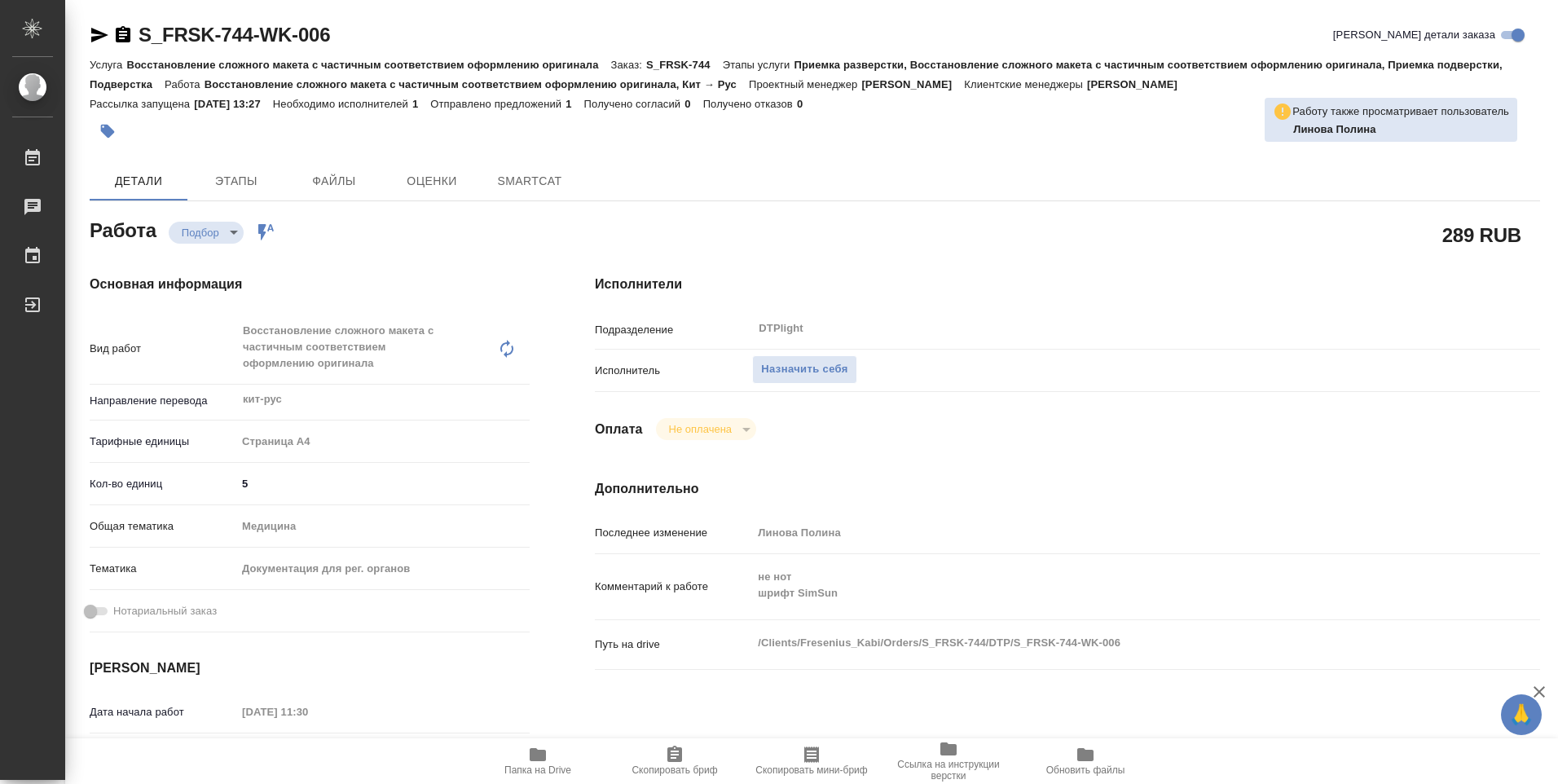
type textarea "x"
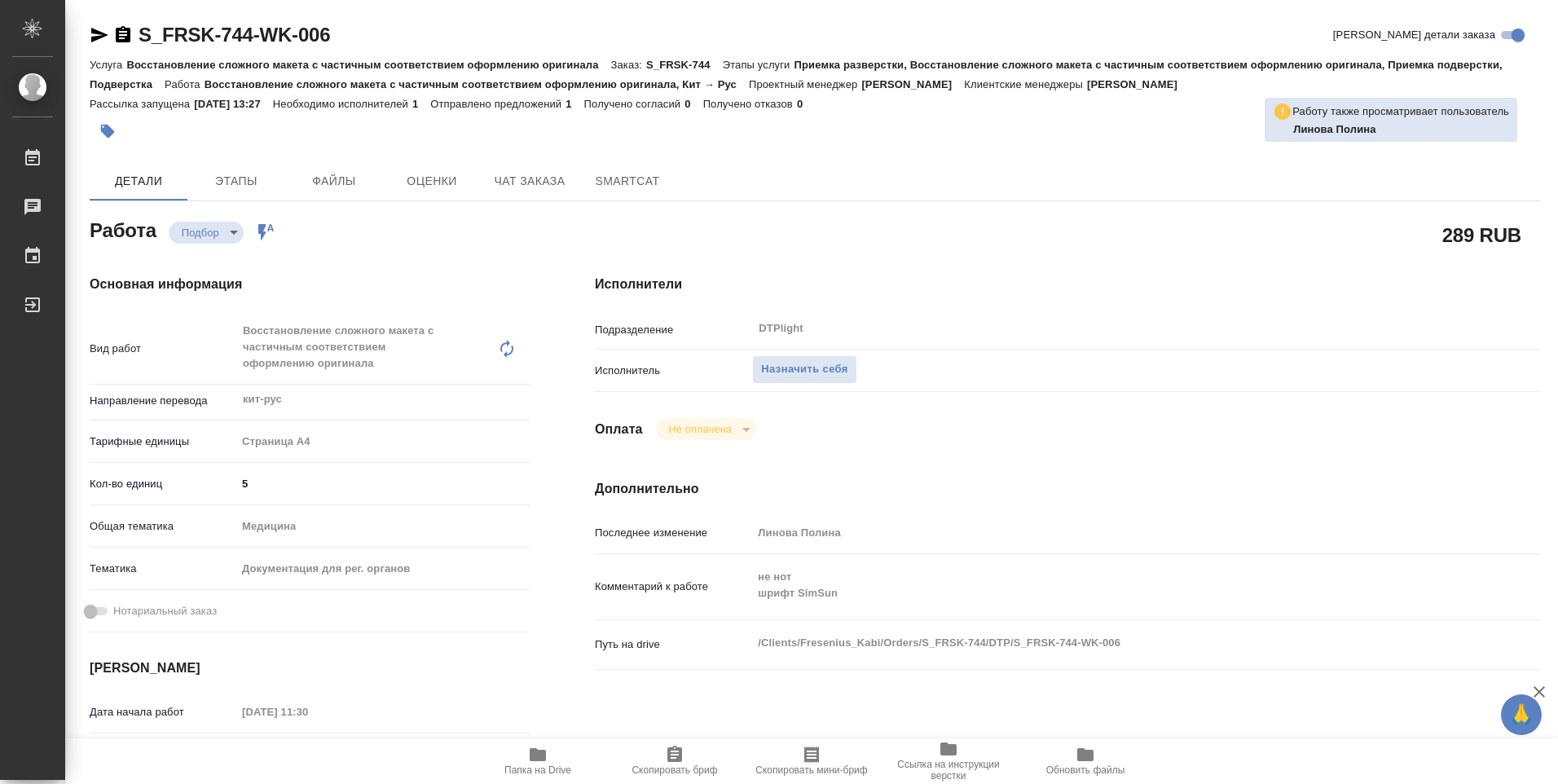
type textarea "x"
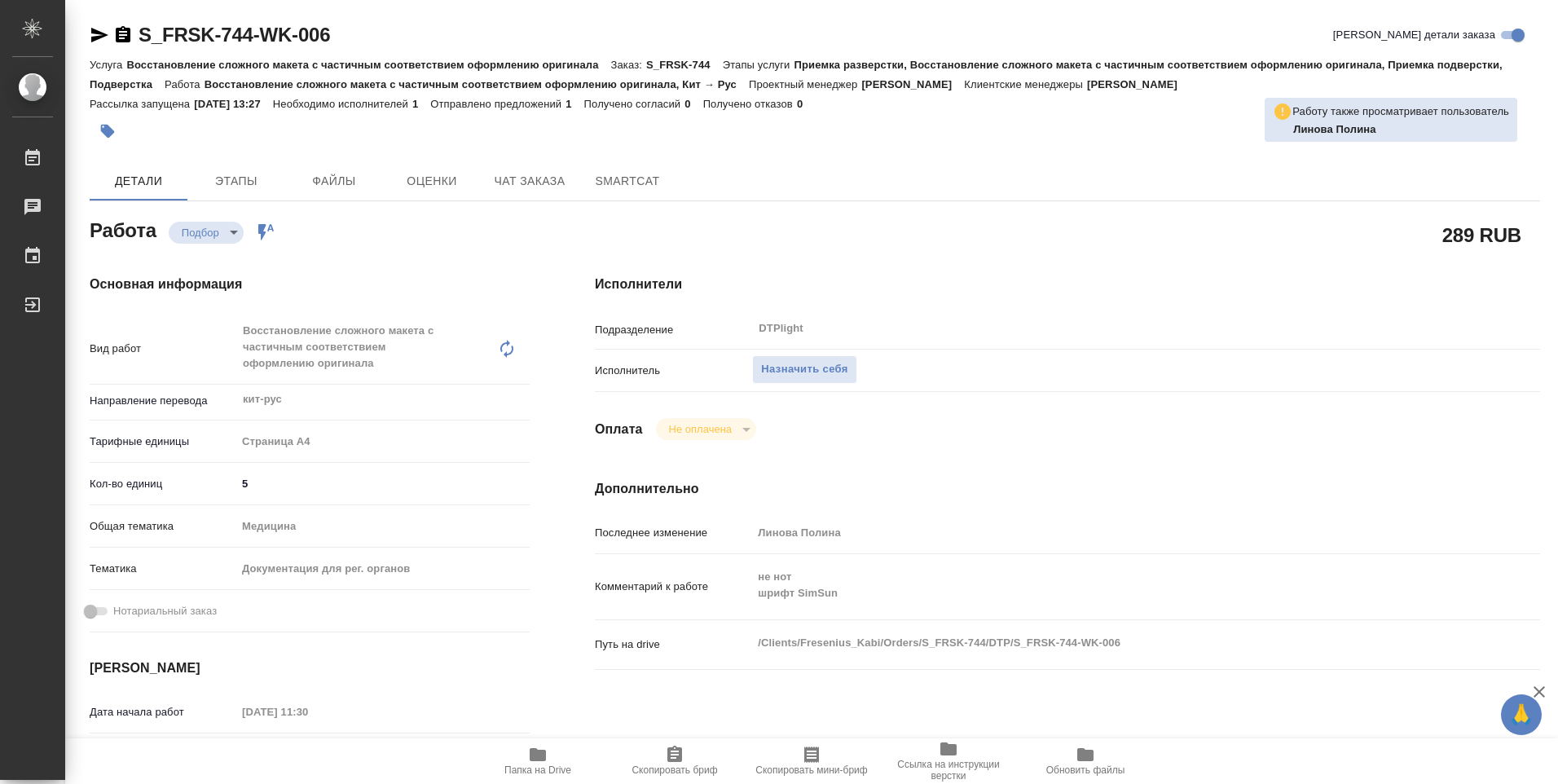
type textarea "x"
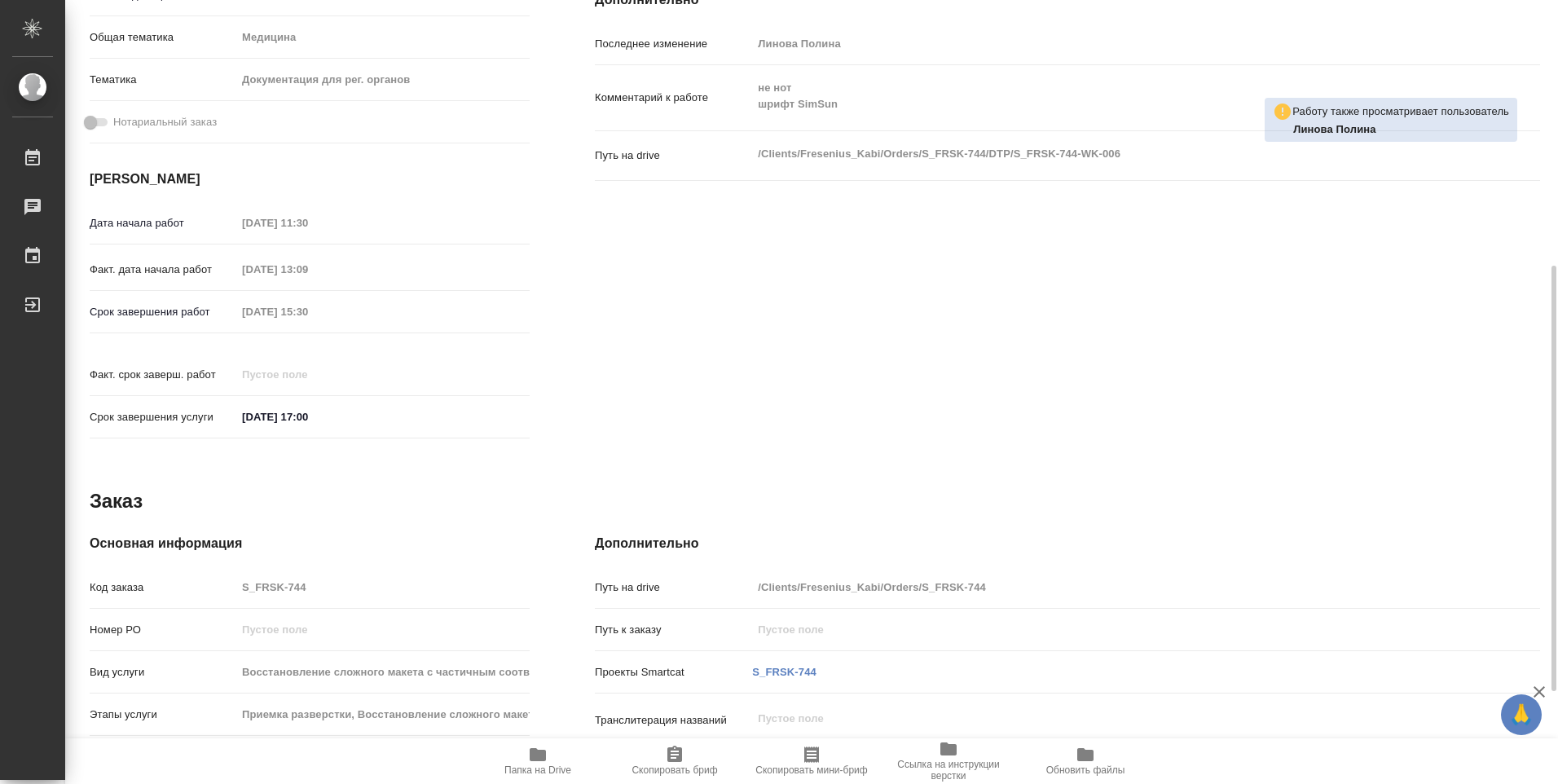
scroll to position [570, 0]
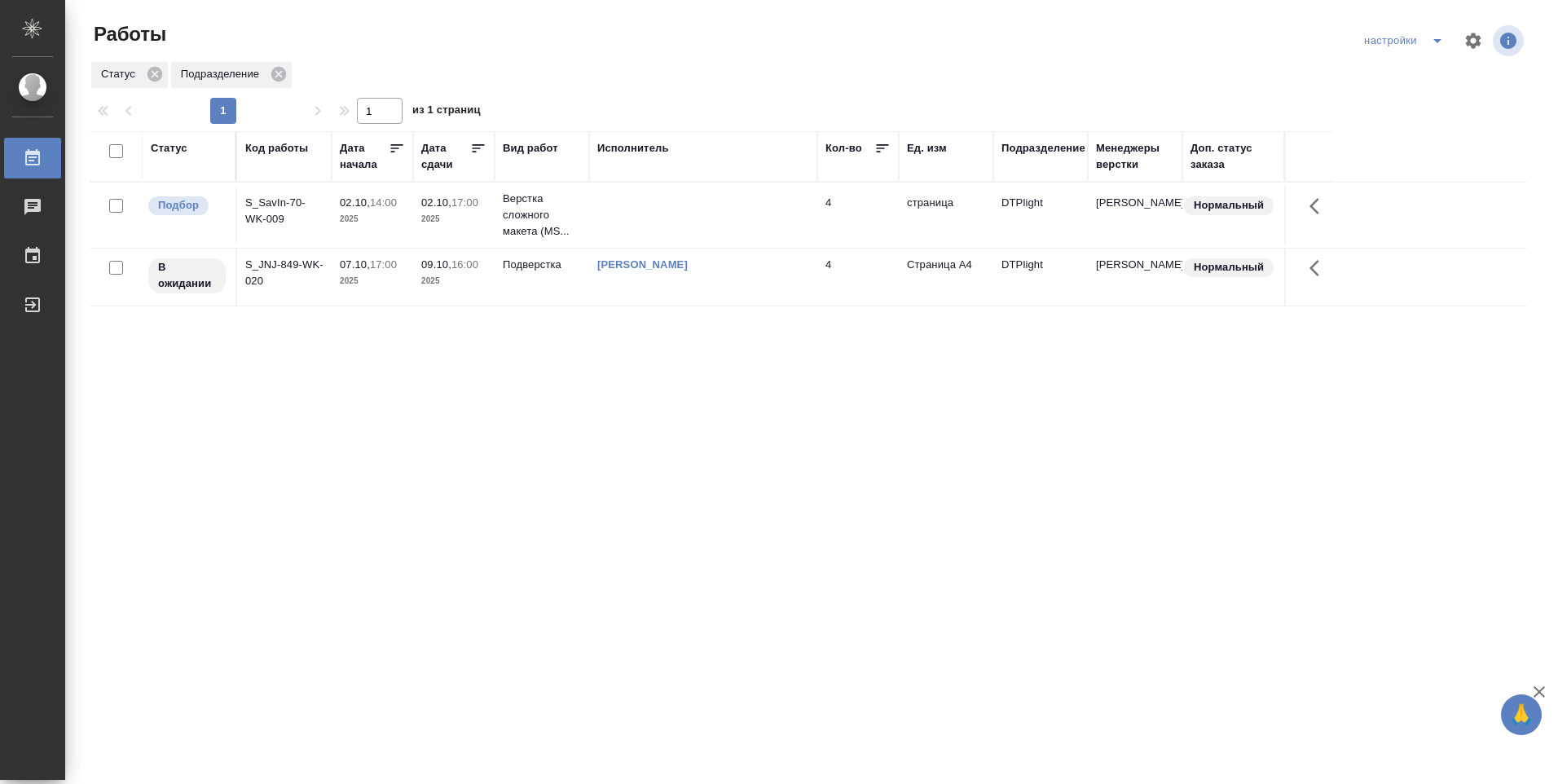
click at [478, 215] on p "2025" at bounding box center [453, 219] width 65 height 16
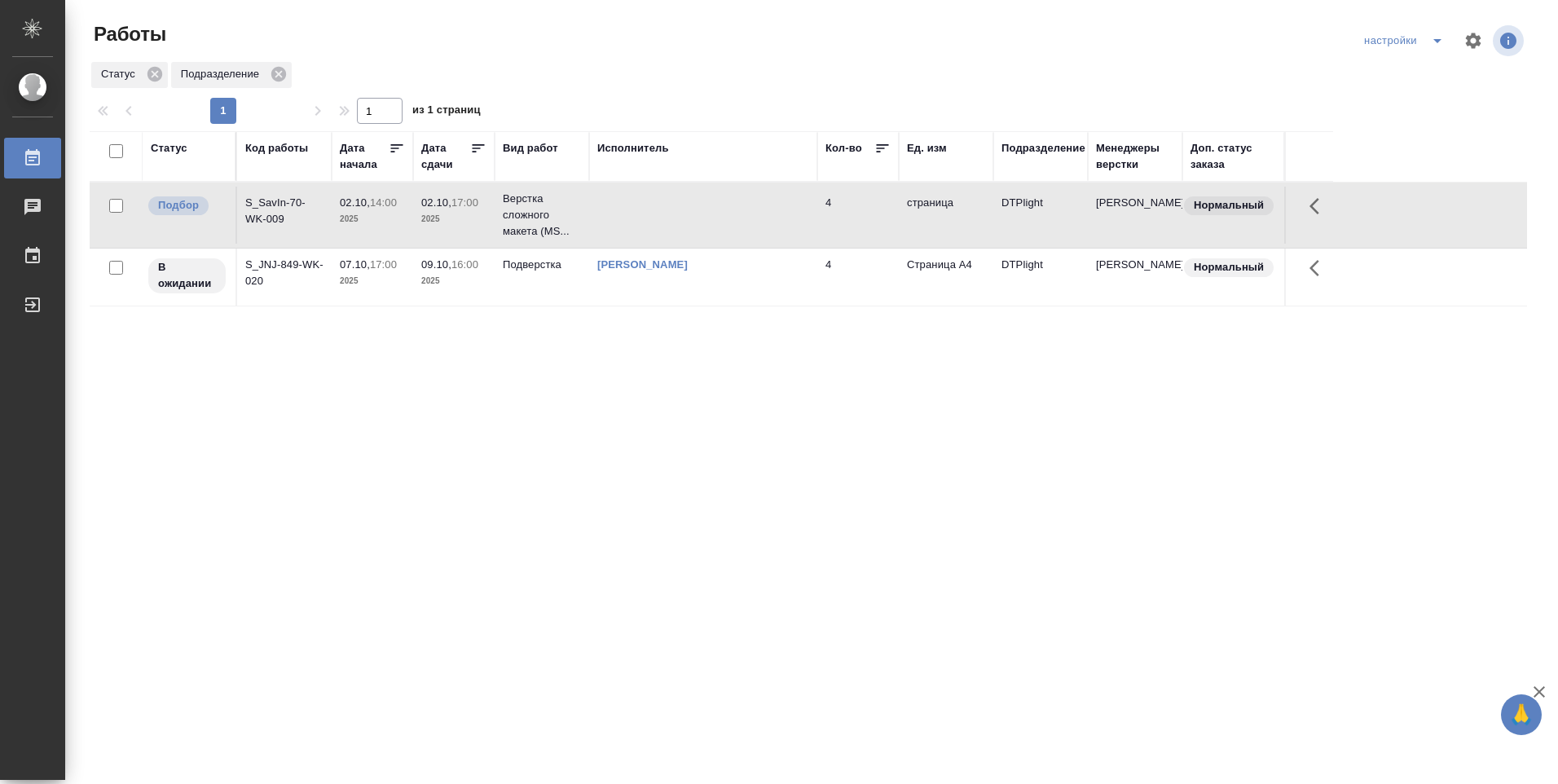
click at [478, 215] on p "2025" at bounding box center [453, 219] width 65 height 16
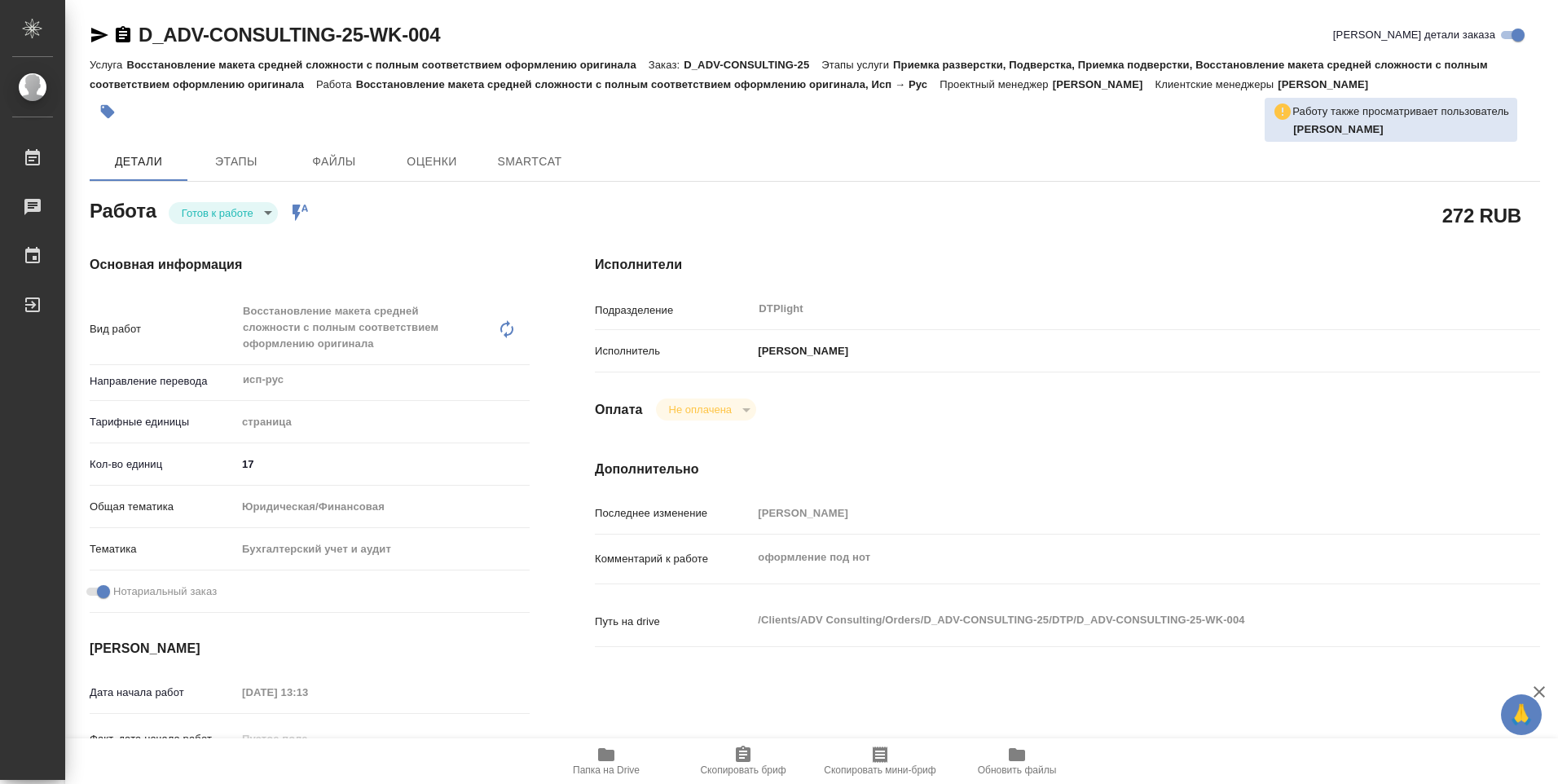
type textarea "x"
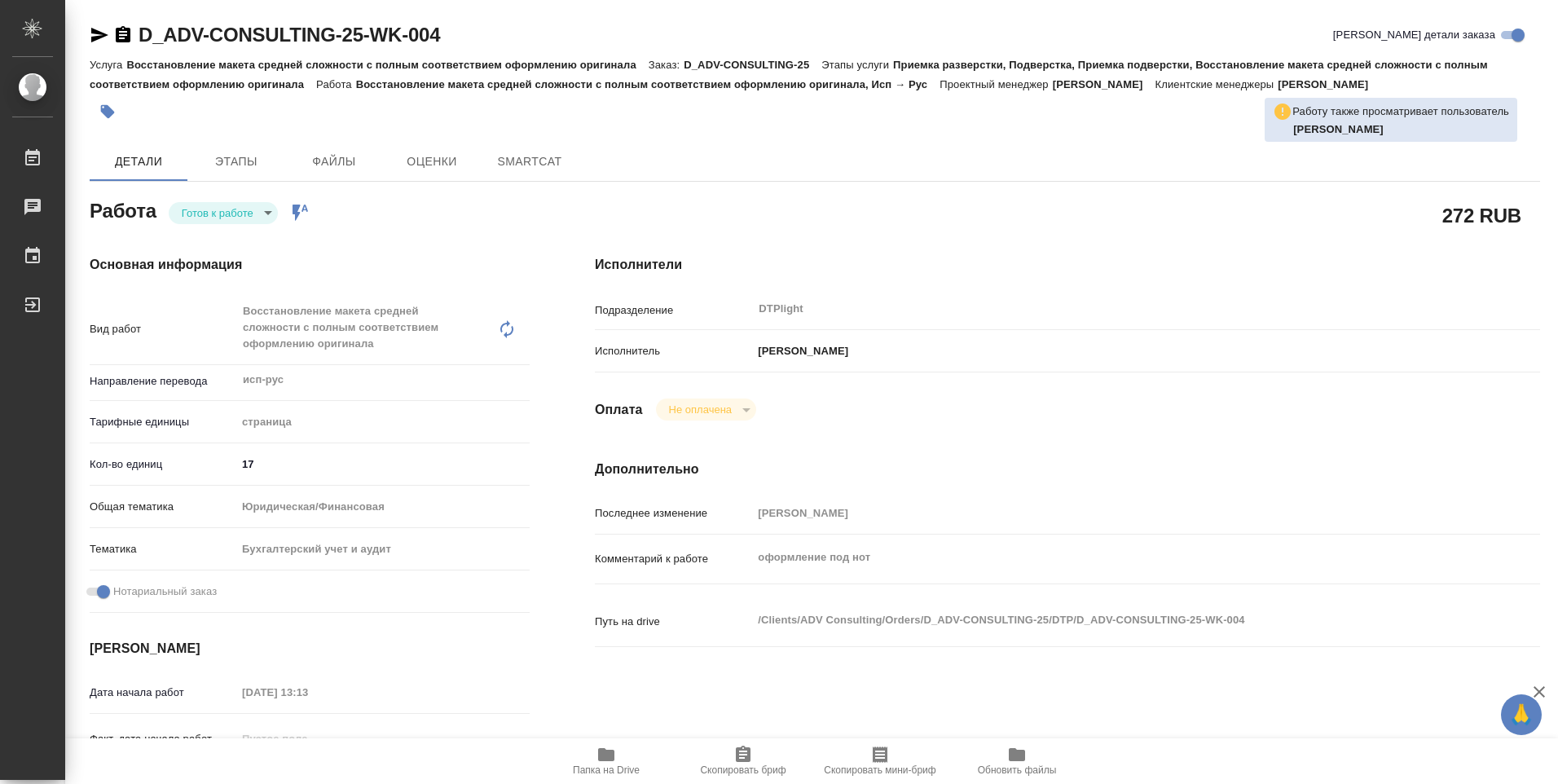
type textarea "x"
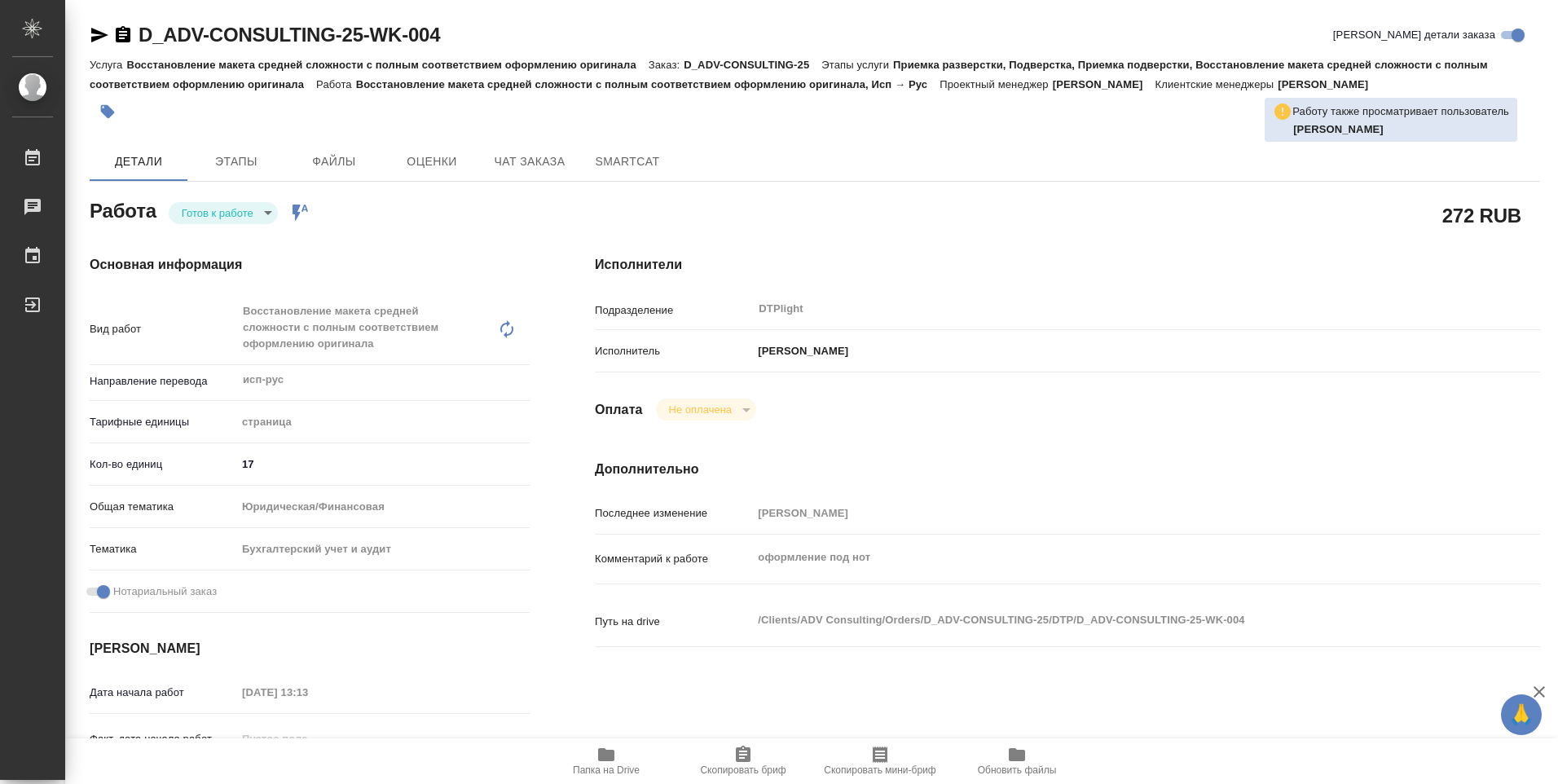
type textarea "x"
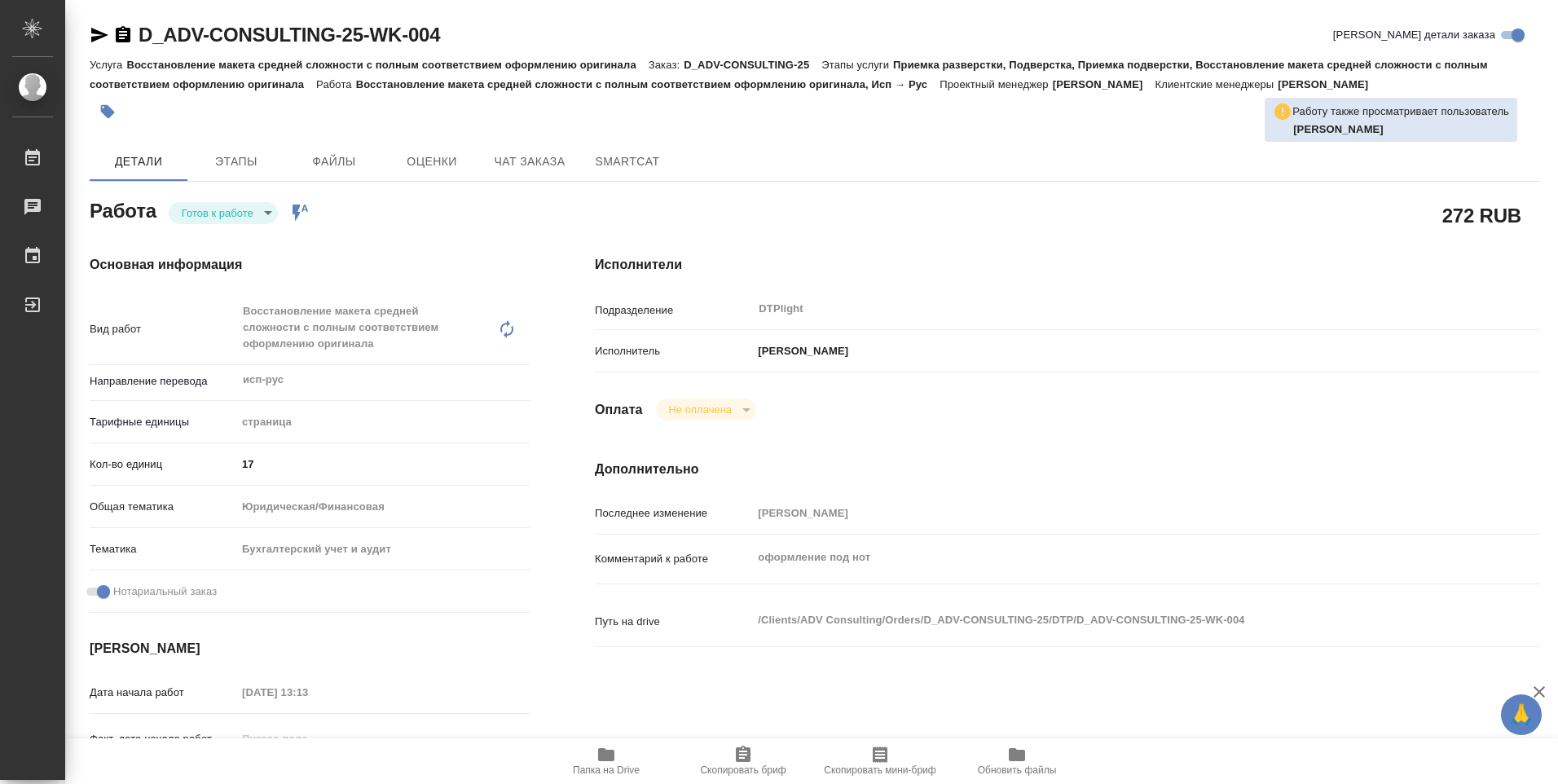
type textarea "x"
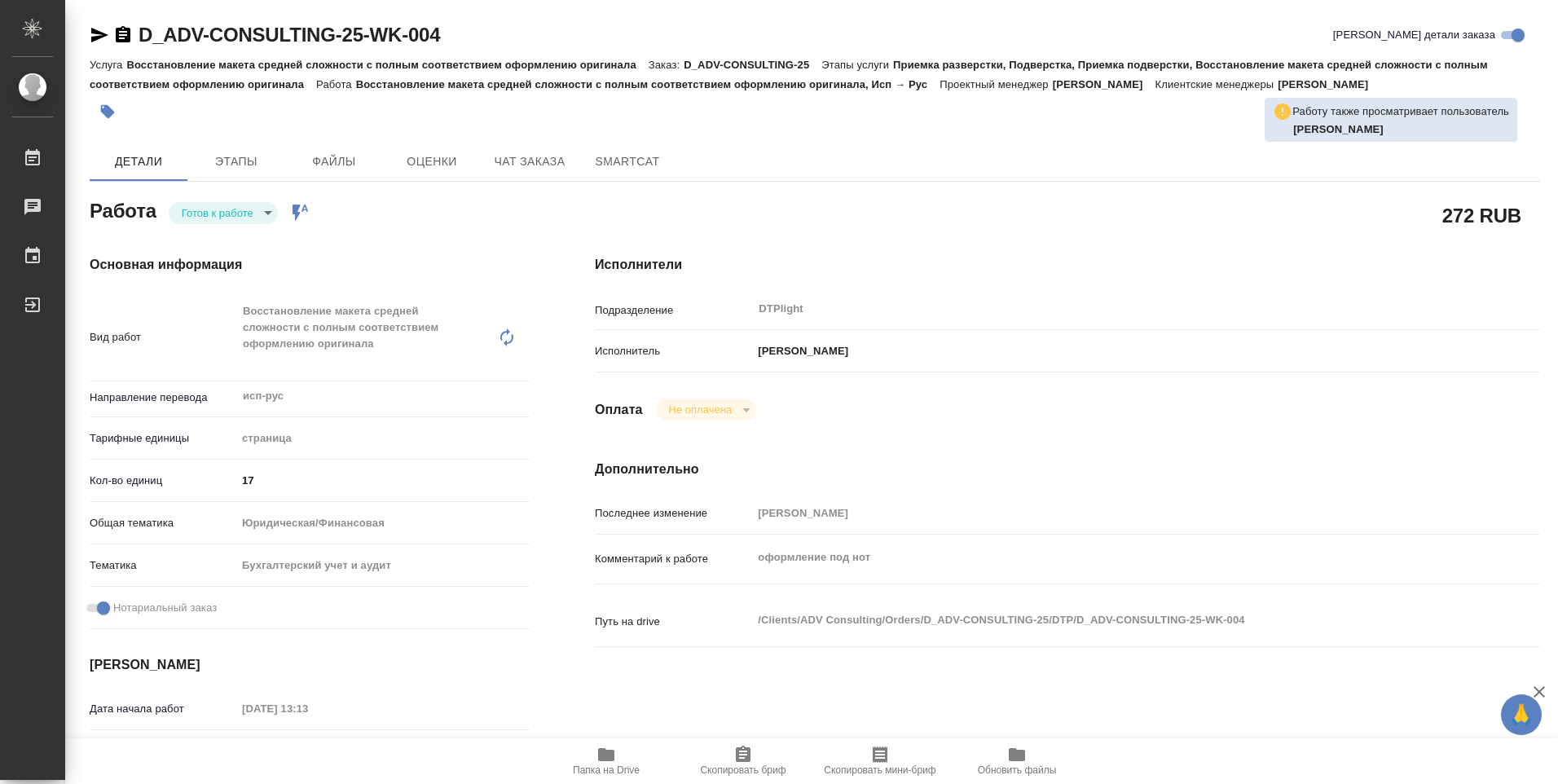
type textarea "x"
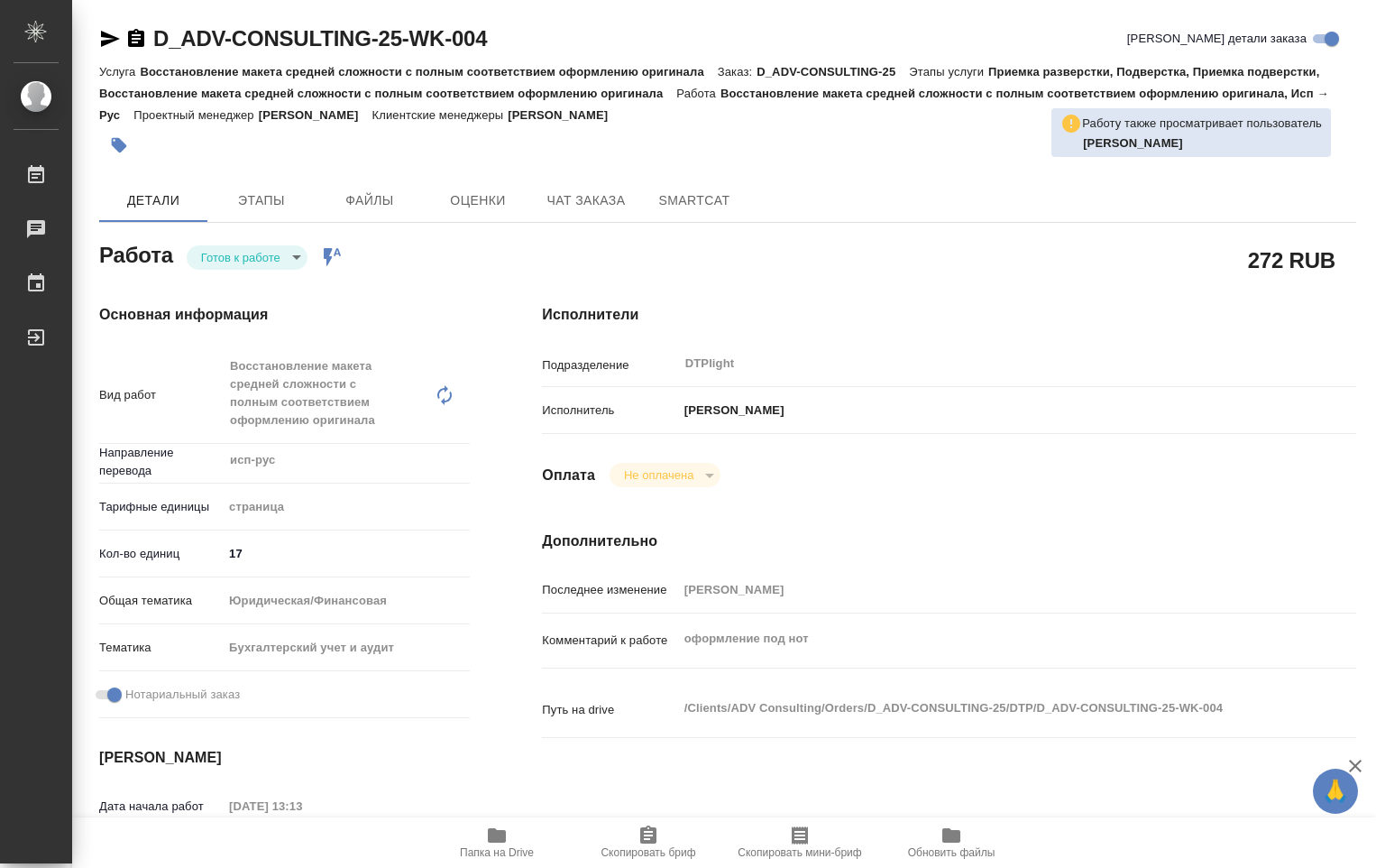
type textarea "x"
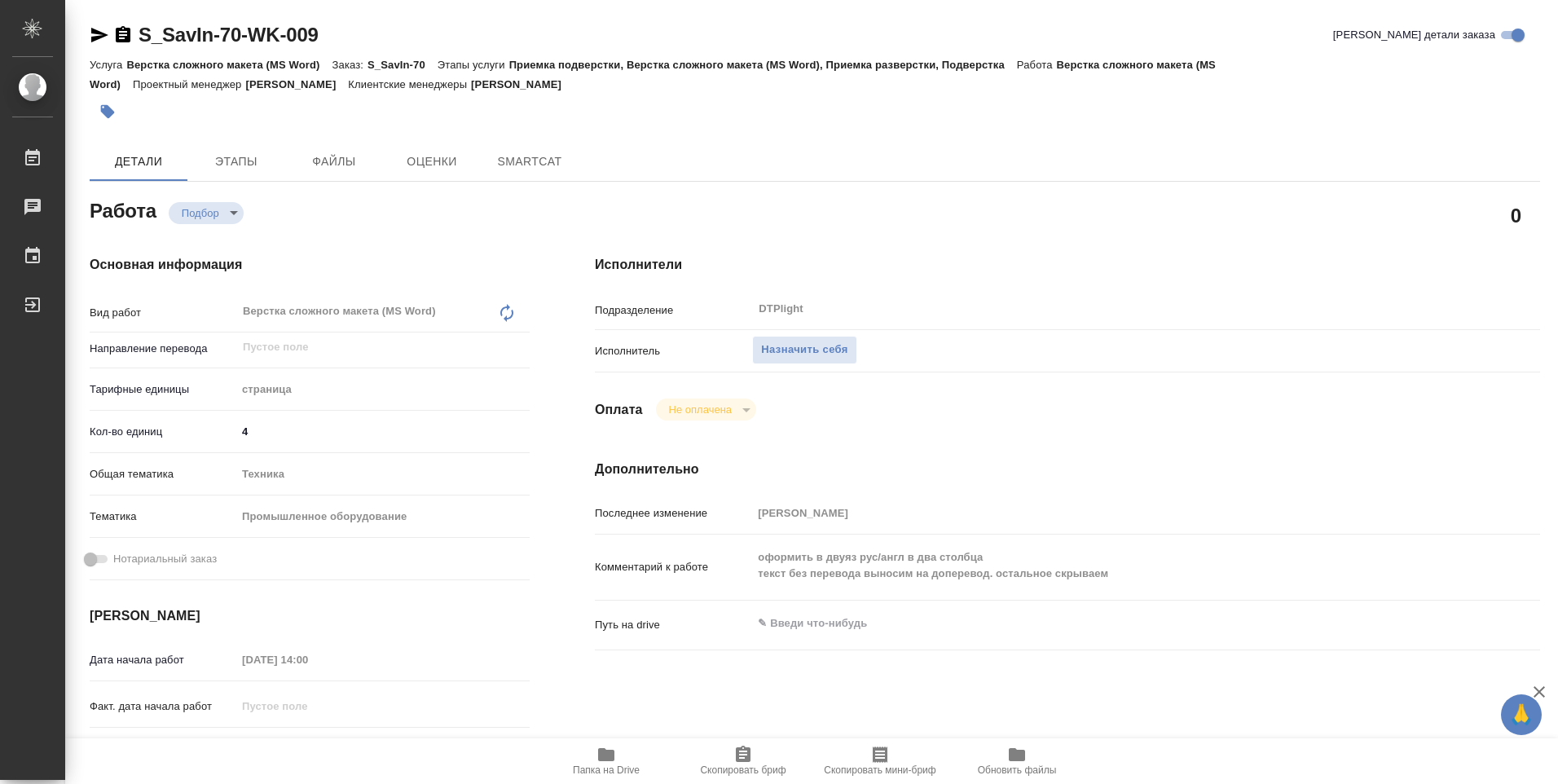
type textarea "x"
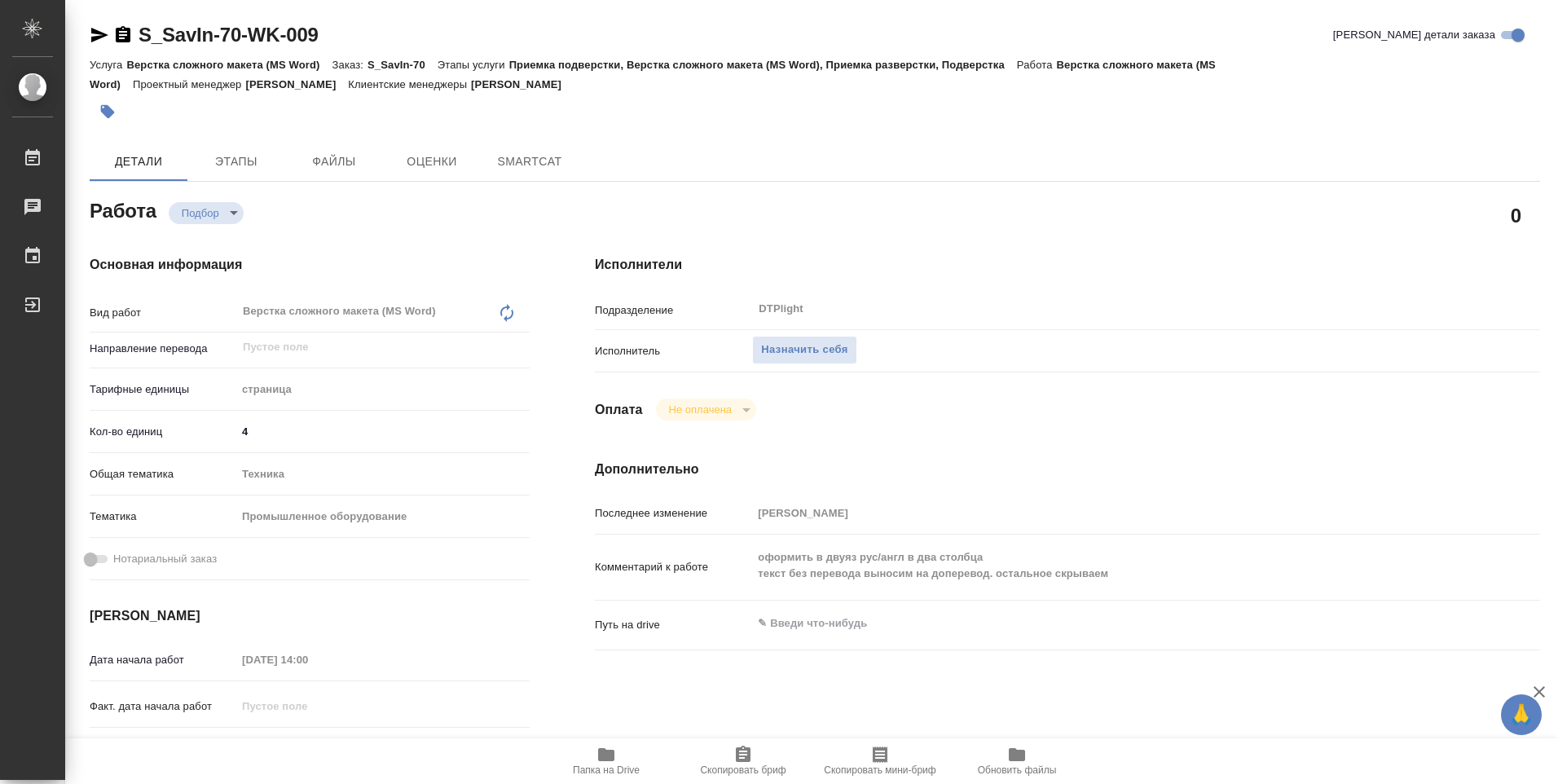
type textarea "x"
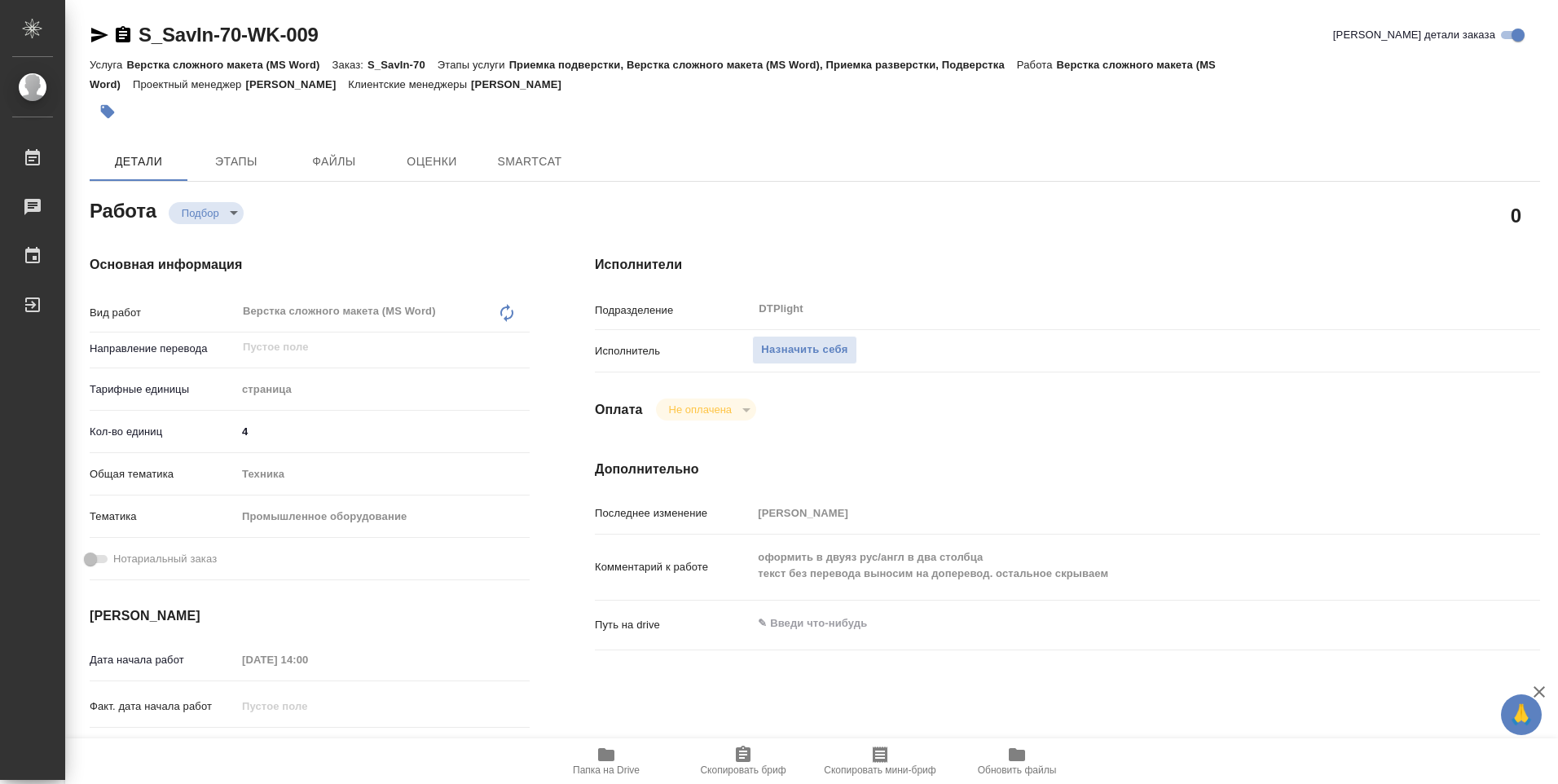
type textarea "x"
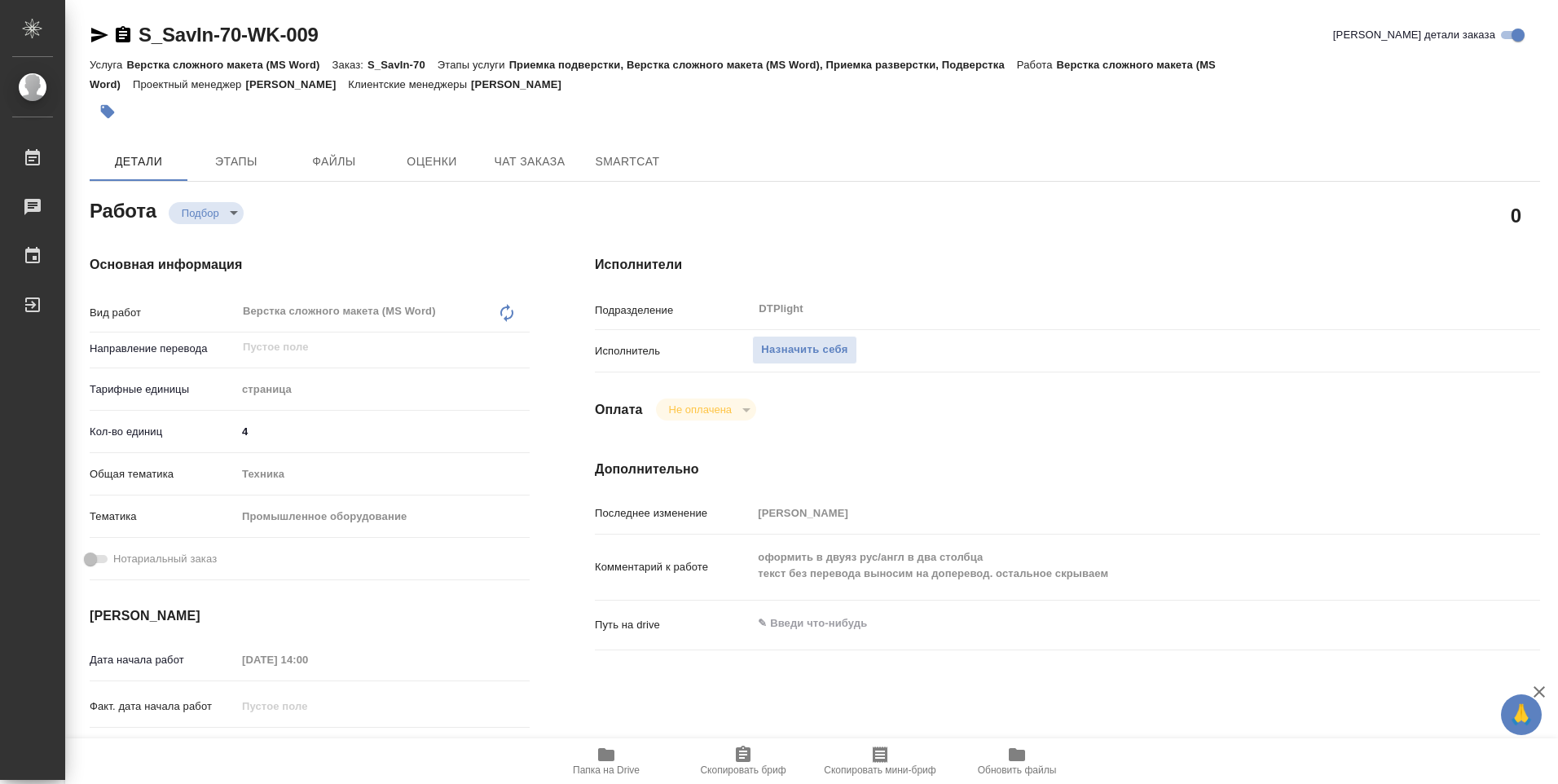
type textarea "x"
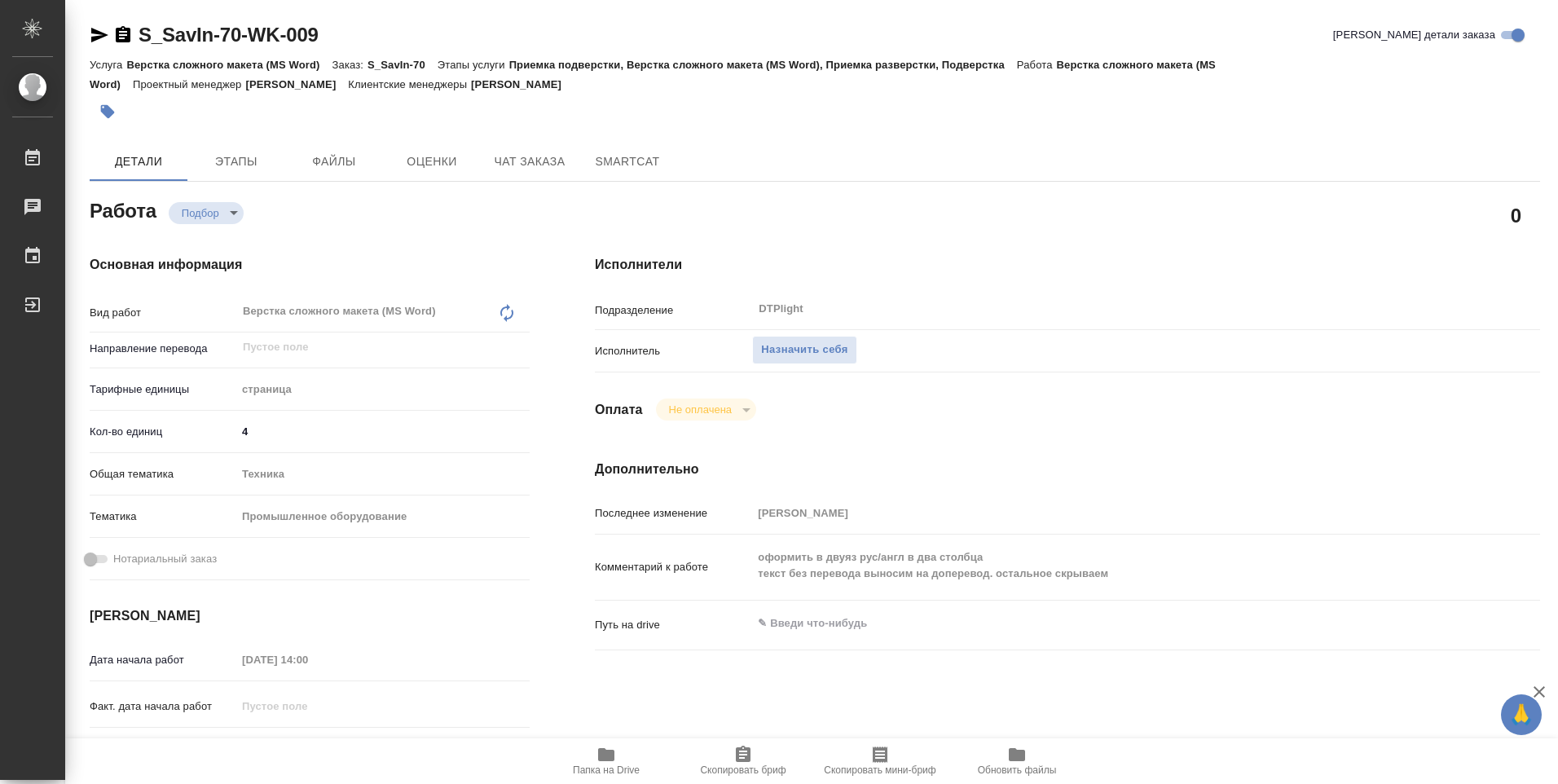
type textarea "x"
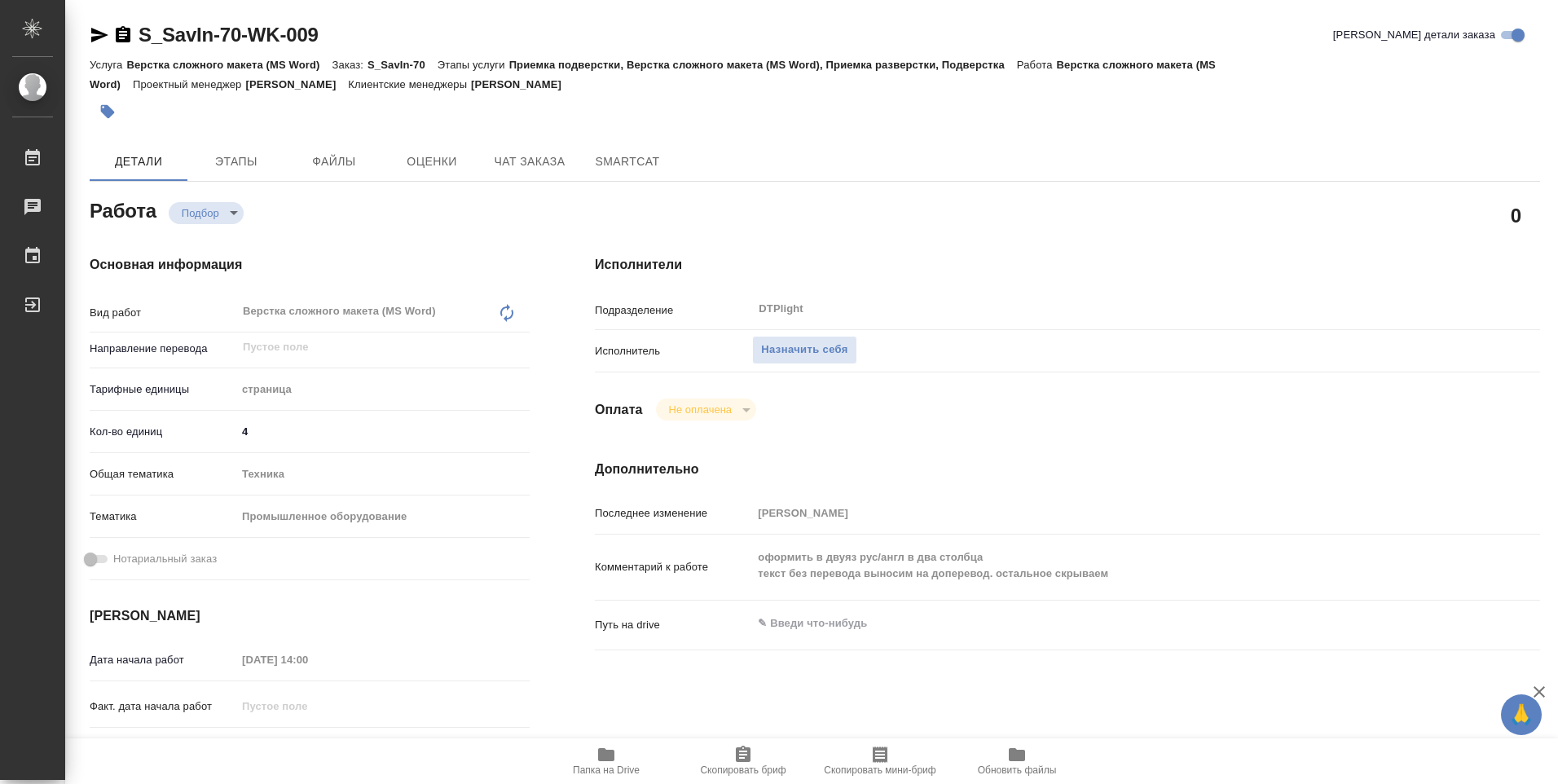
click at [604, 766] on span "Папка на Drive" at bounding box center [606, 769] width 67 height 11
type textarea "x"
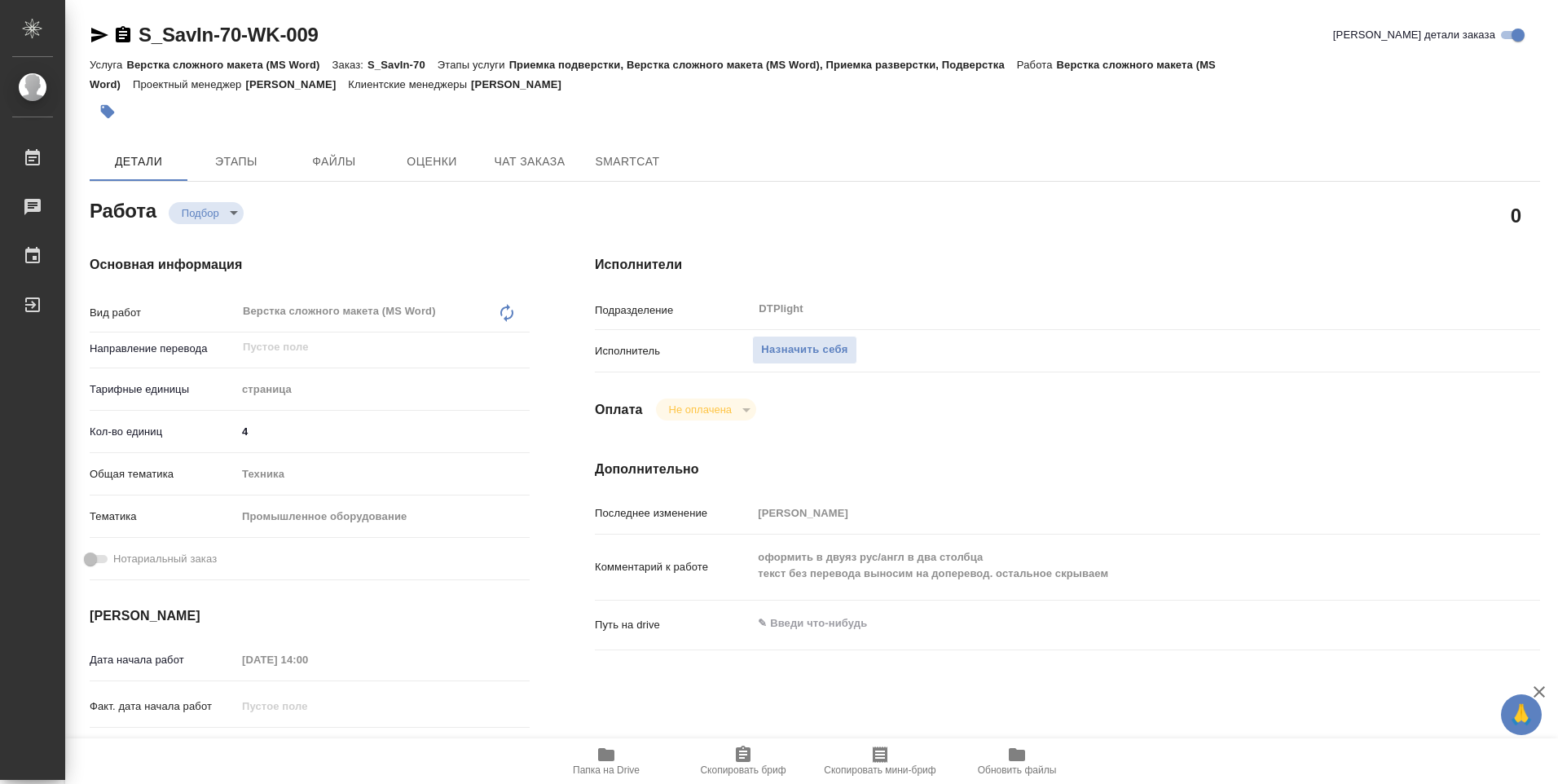
type textarea "x"
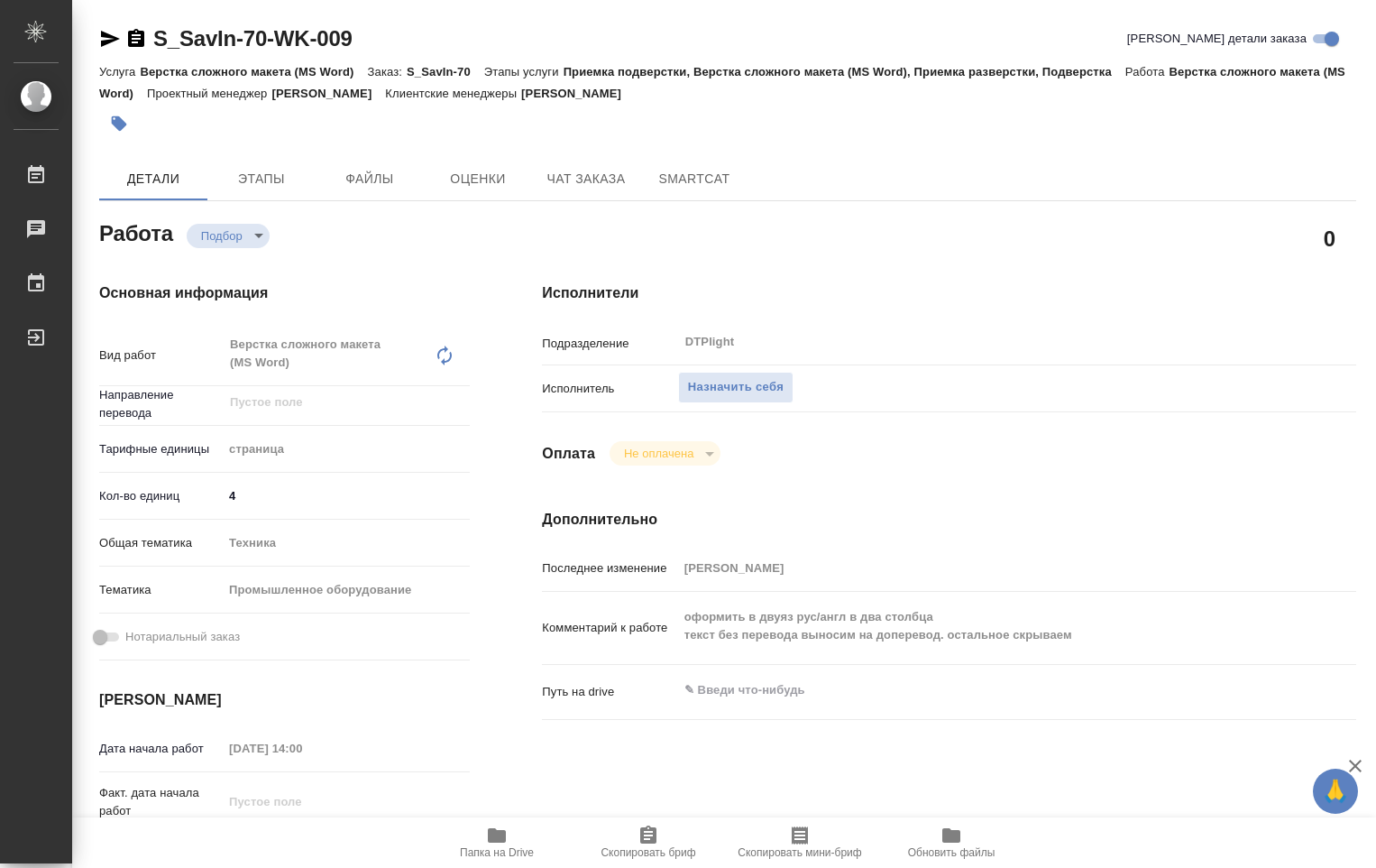
type textarea "x"
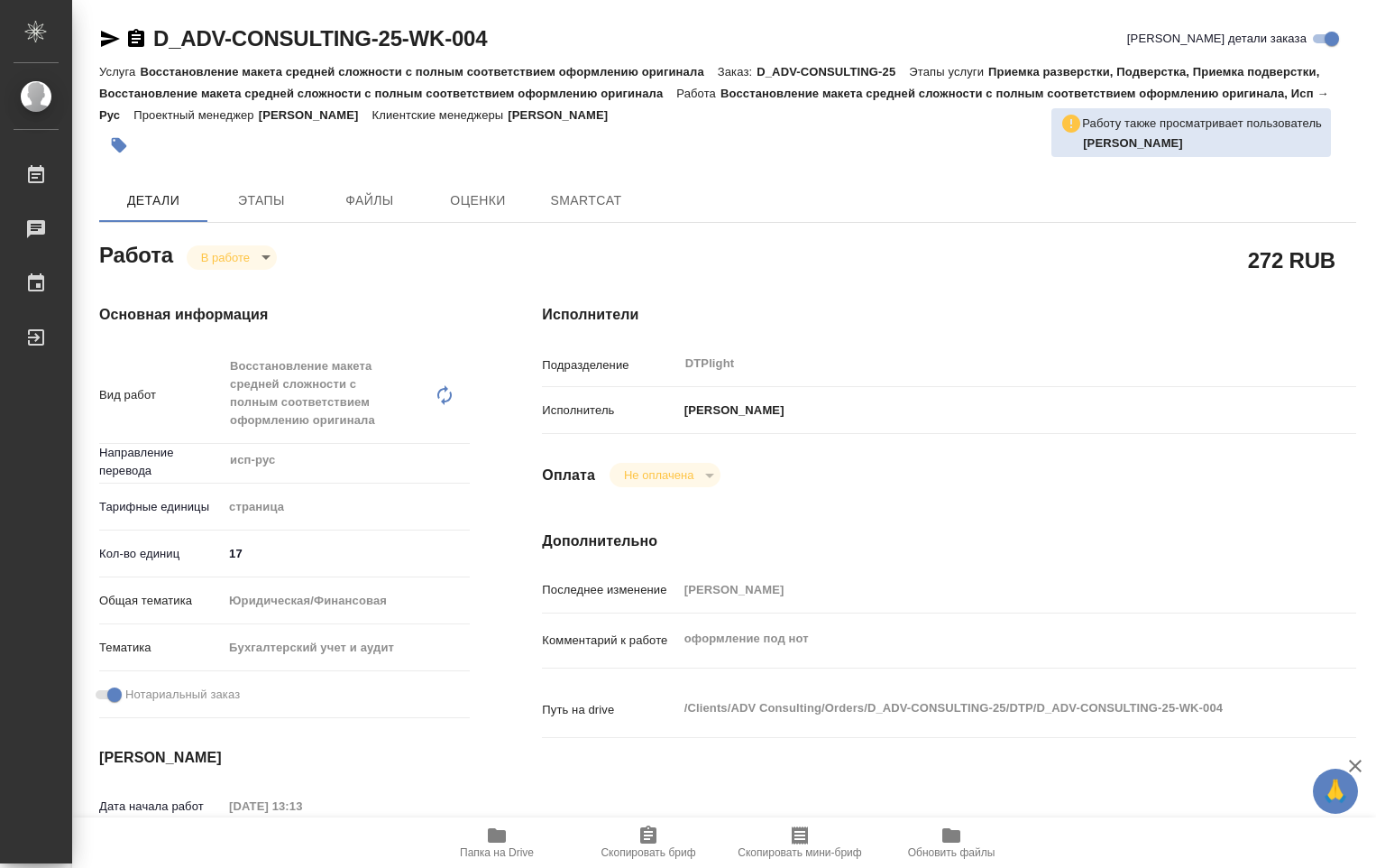
type textarea "x"
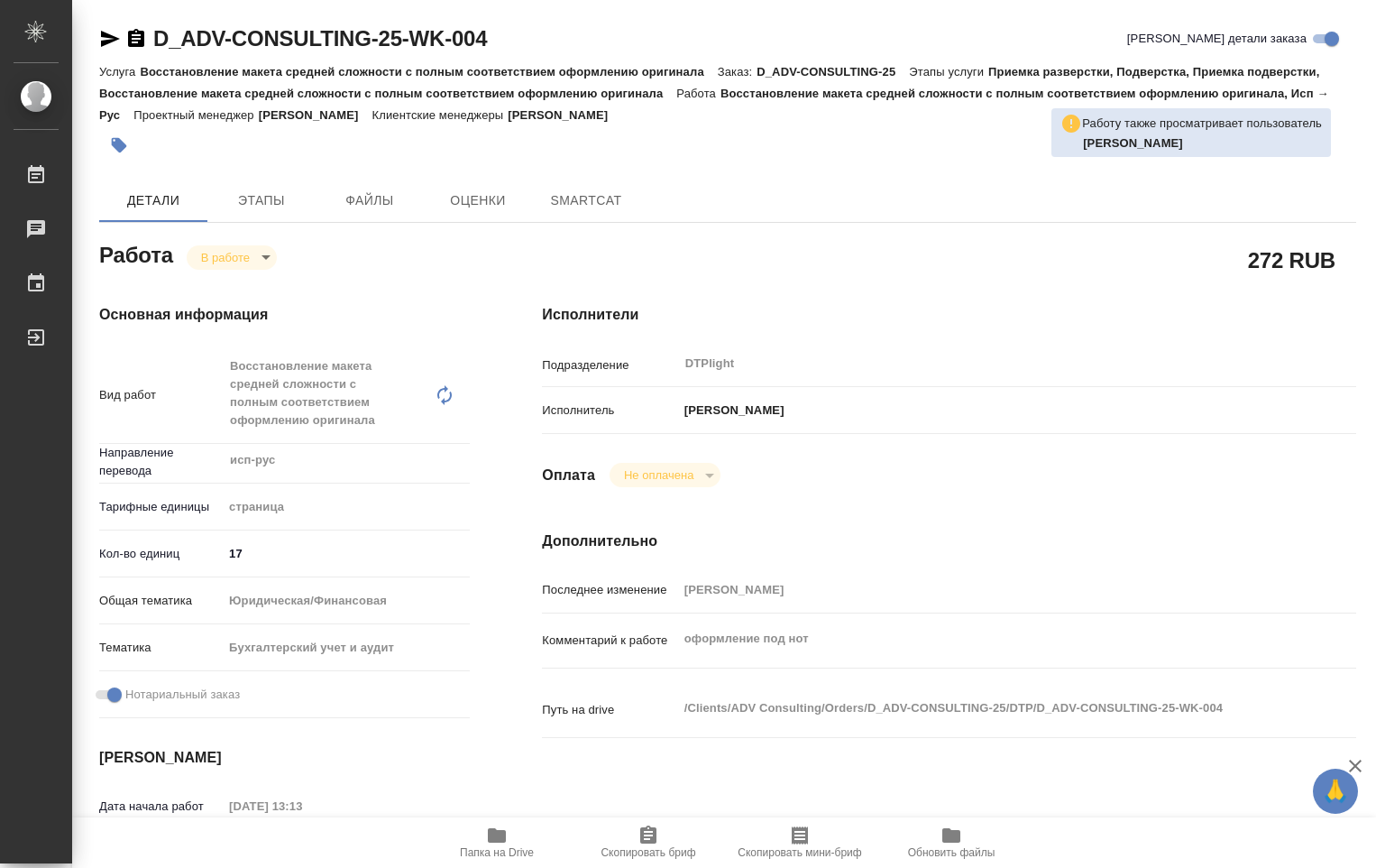
type textarea "x"
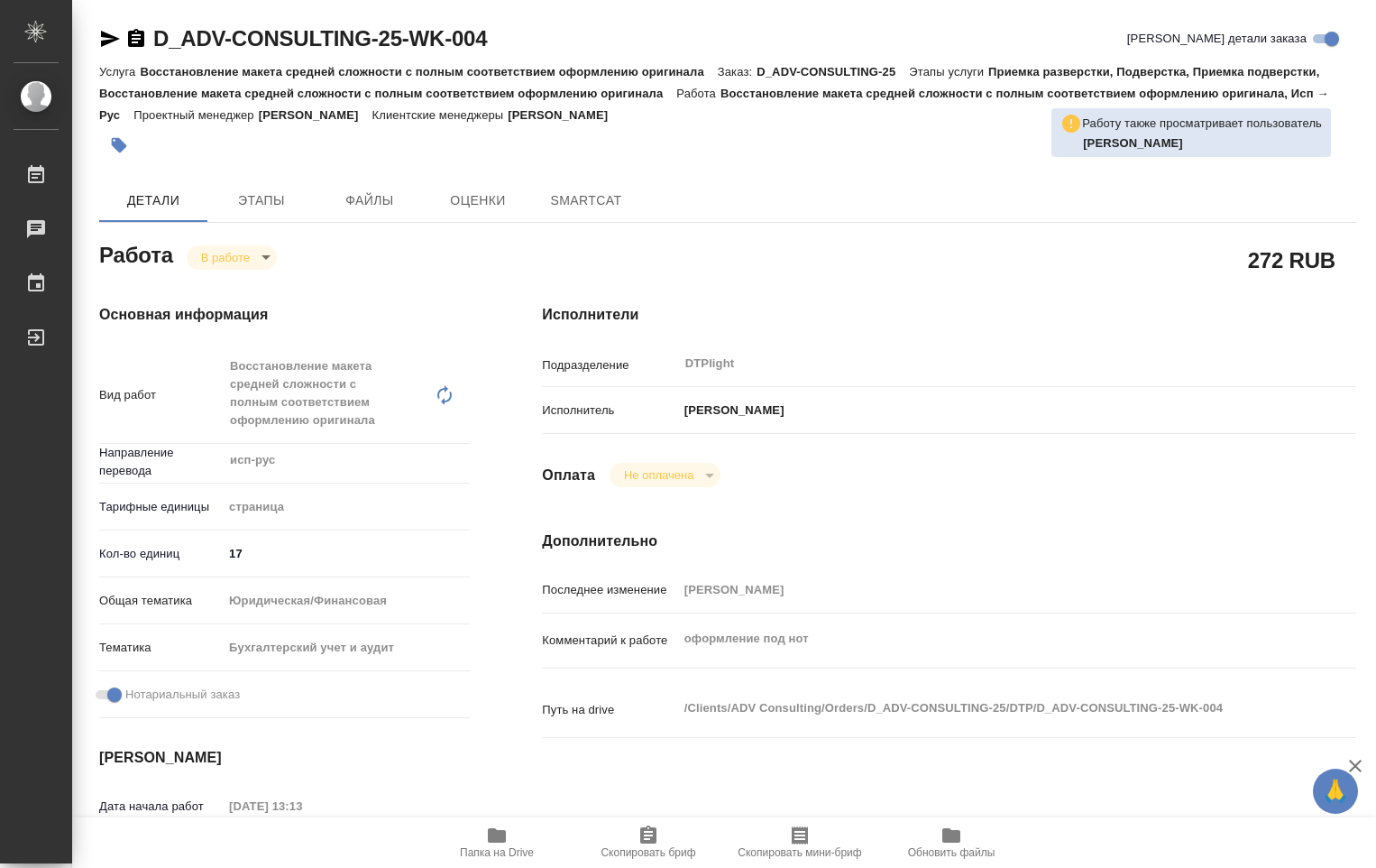
type textarea "x"
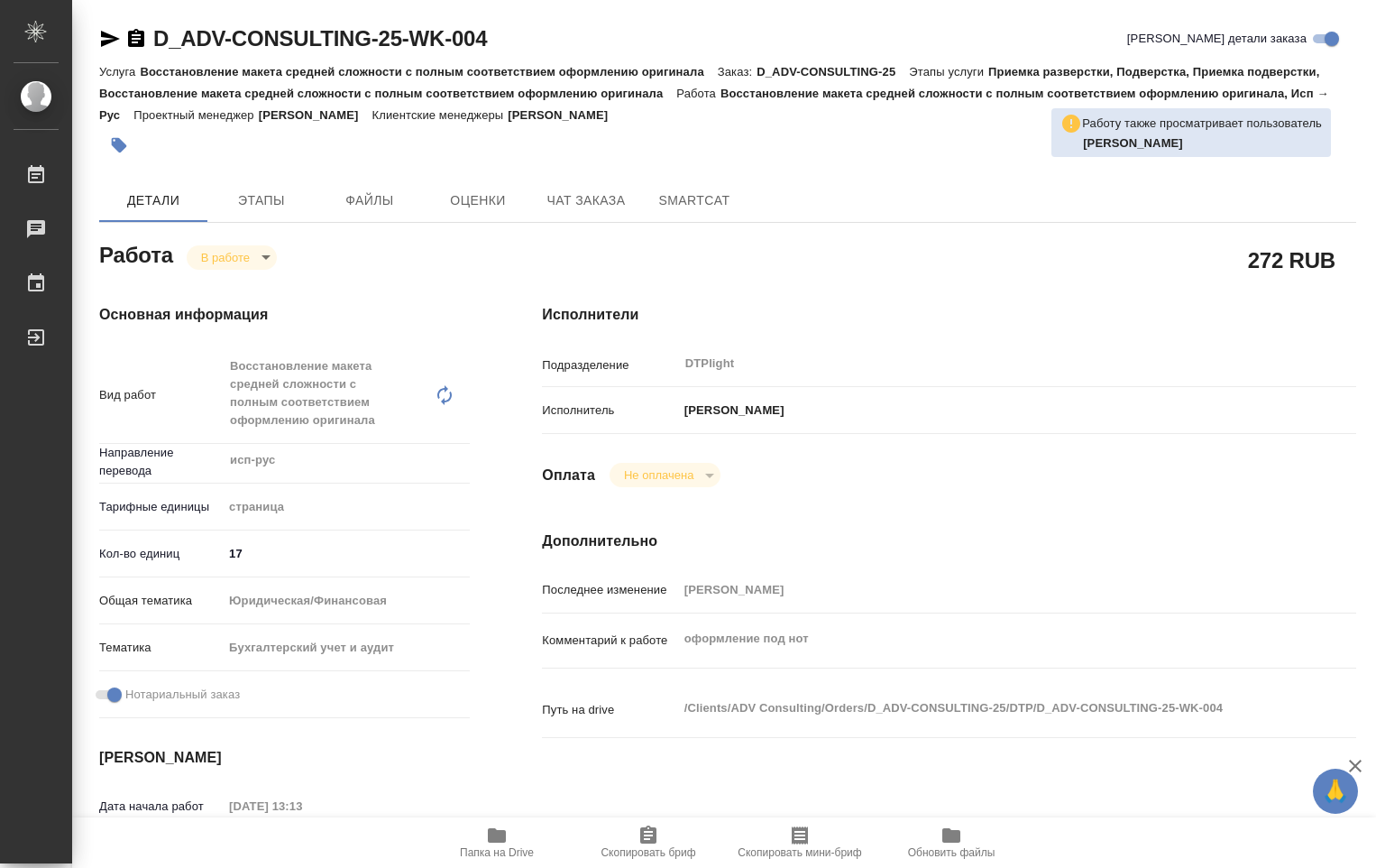
type textarea "x"
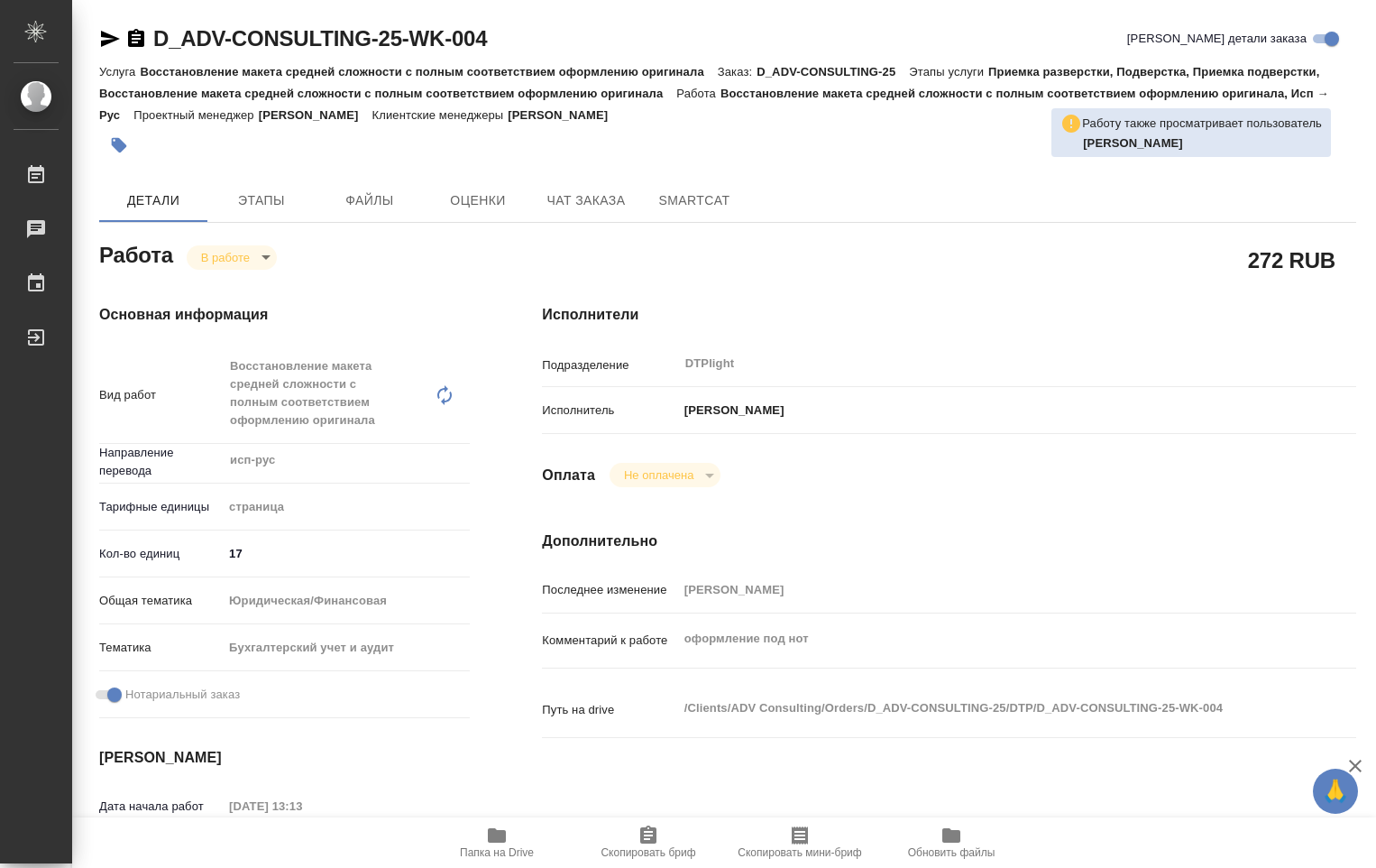
type textarea "x"
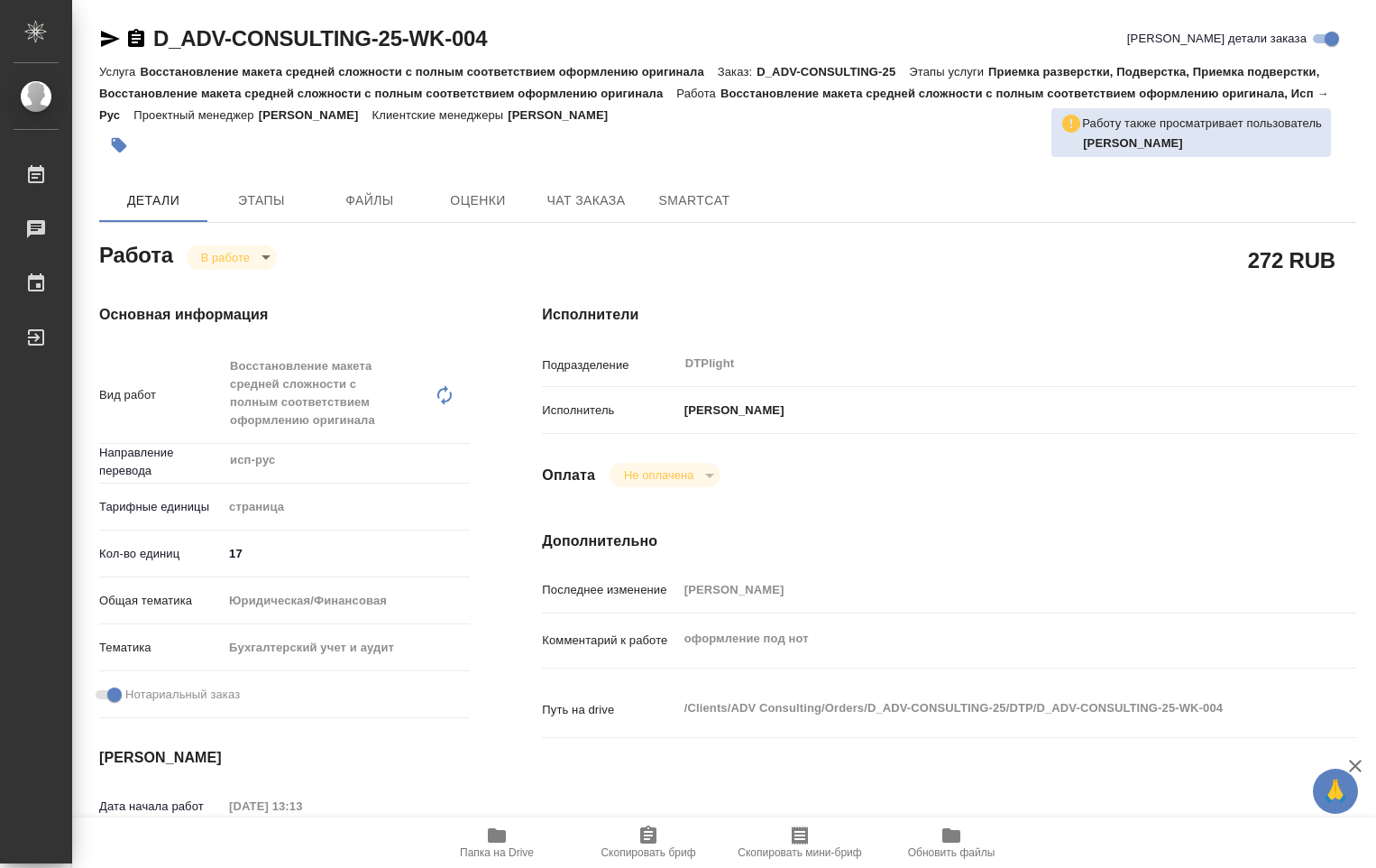
scroll to position [361, 0]
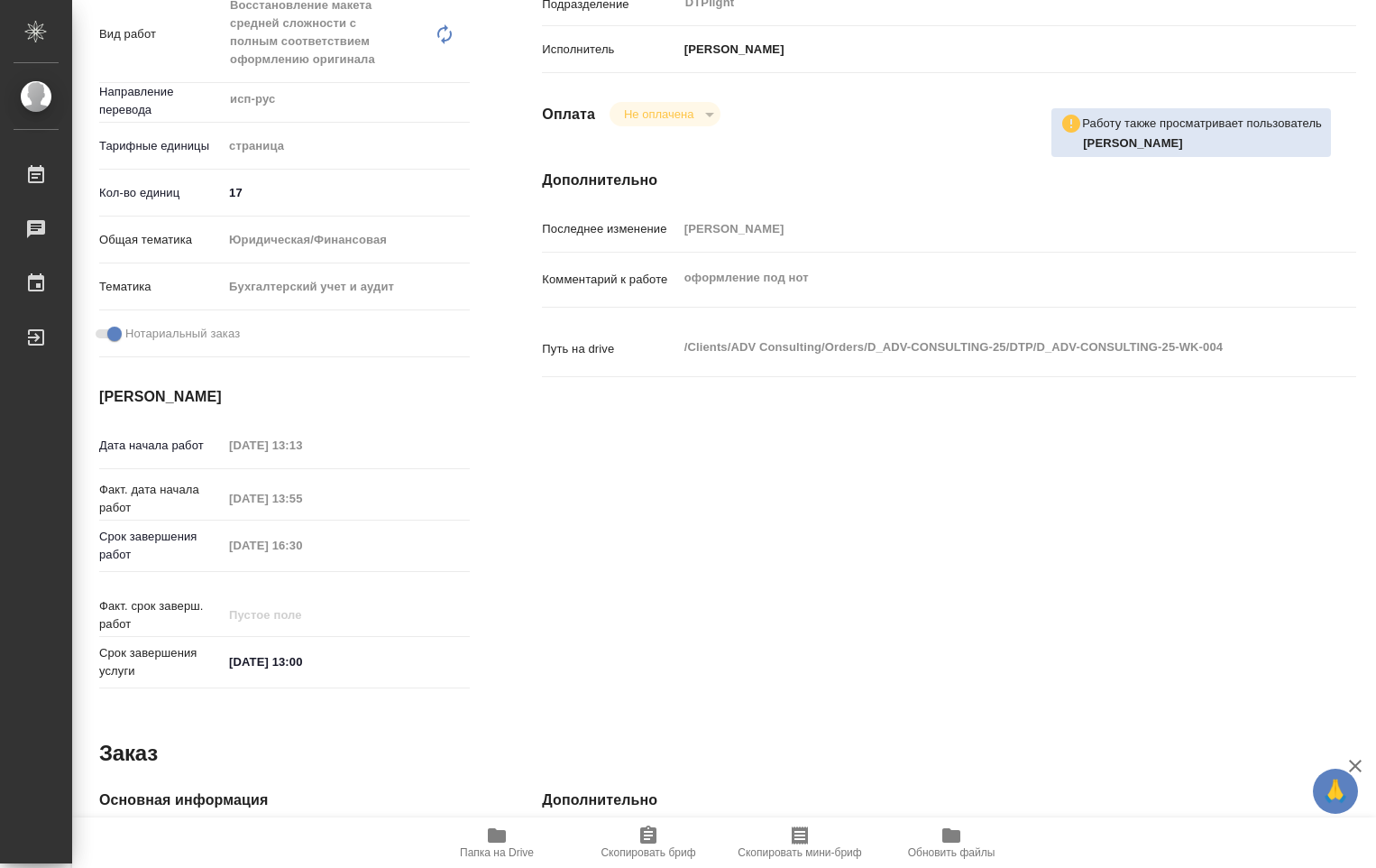
type textarea "x"
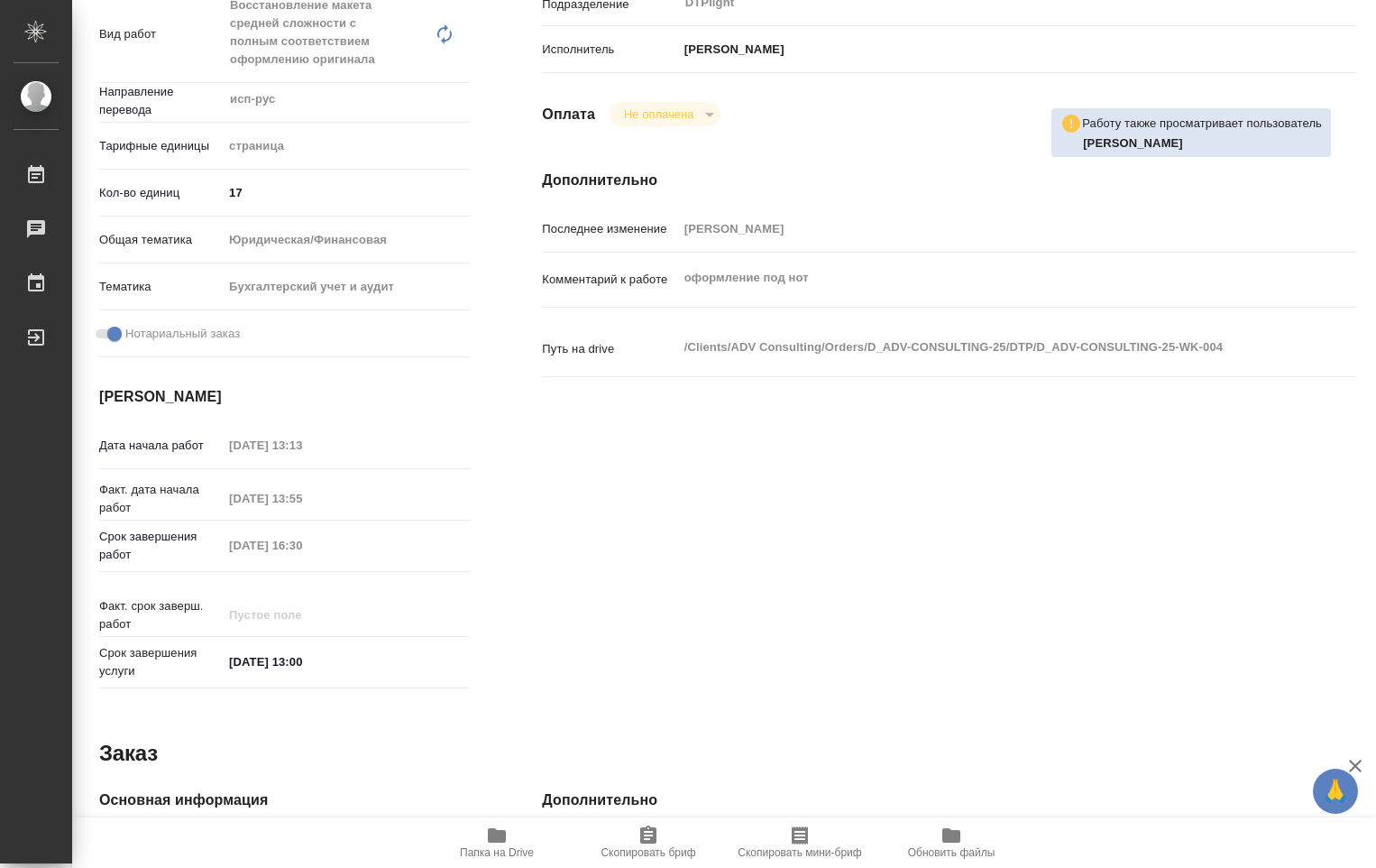
type textarea "x"
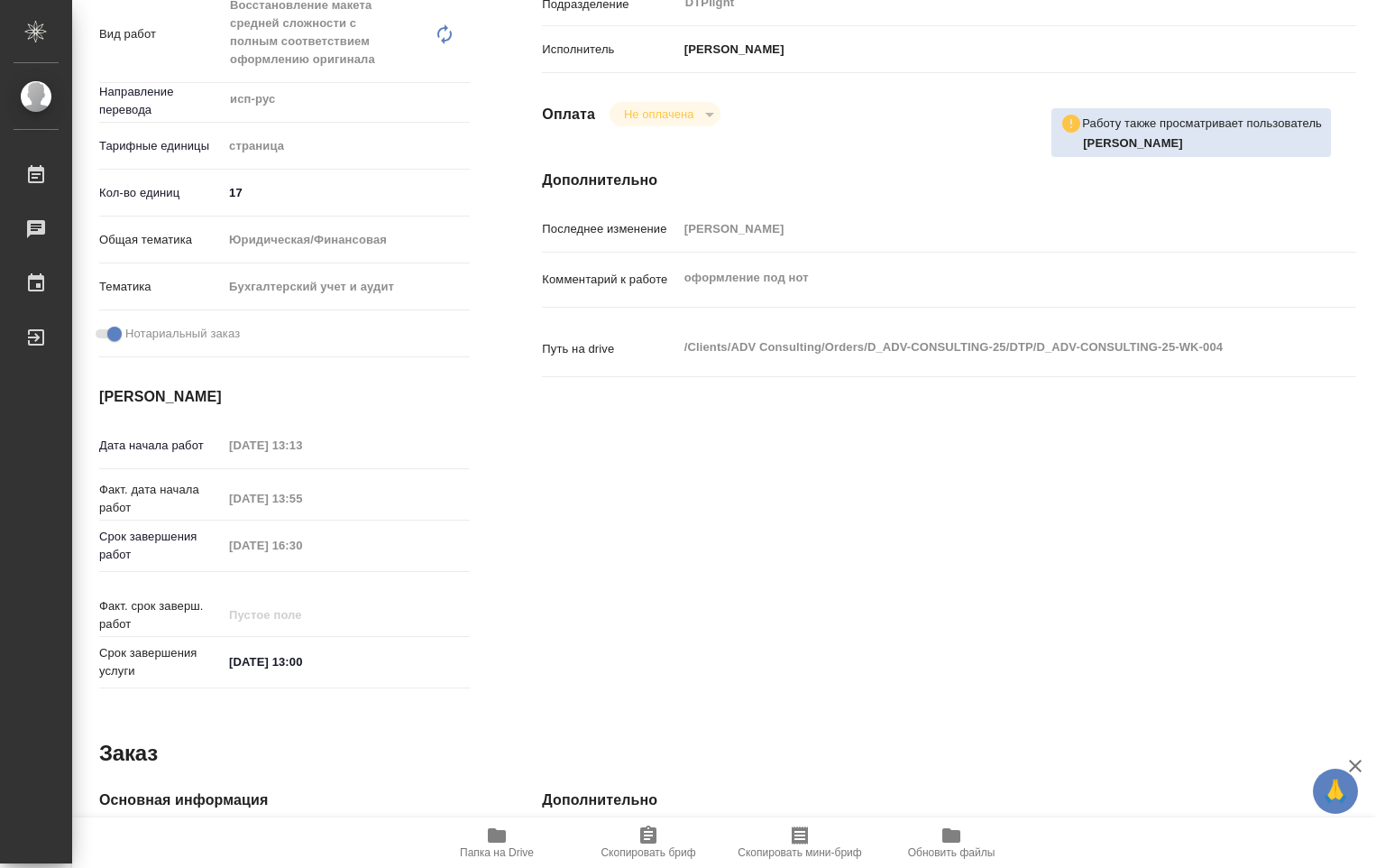
type textarea "x"
